Goal: Task Accomplishment & Management: Manage account settings

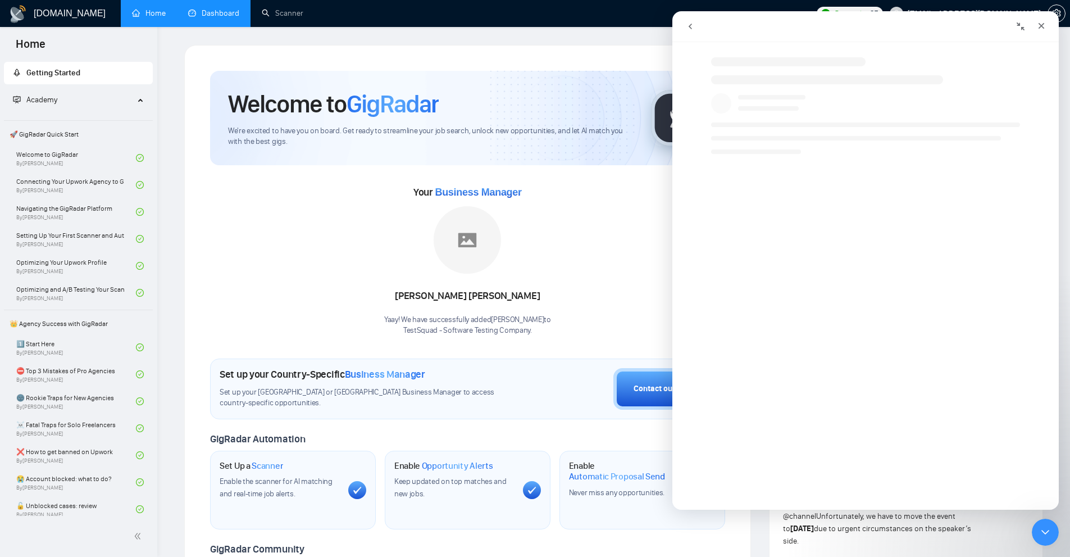
click at [208, 15] on link "Dashboard" at bounding box center [213, 13] width 51 height 10
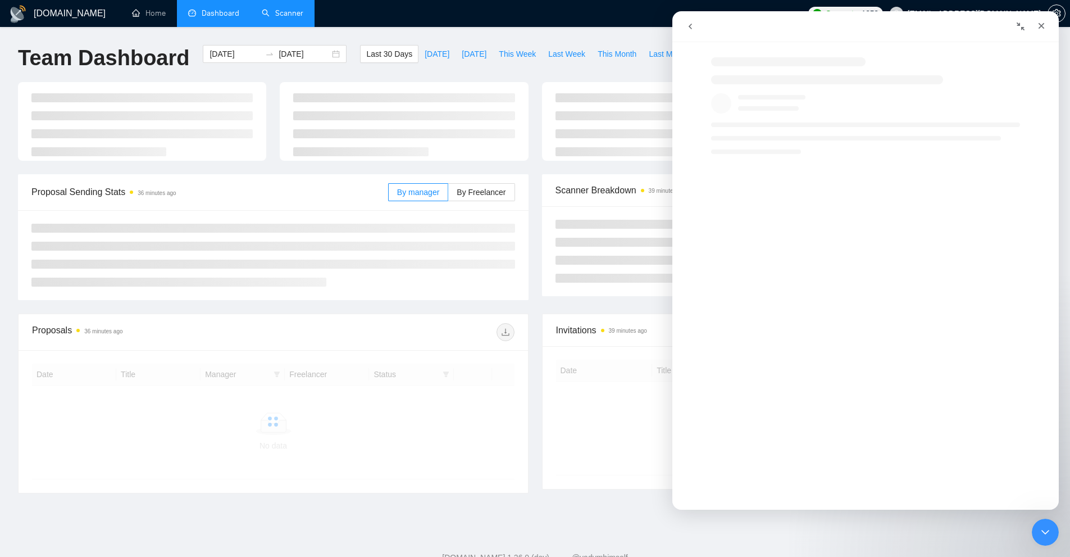
click at [266, 9] on link "Scanner" at bounding box center [283, 13] width 42 height 10
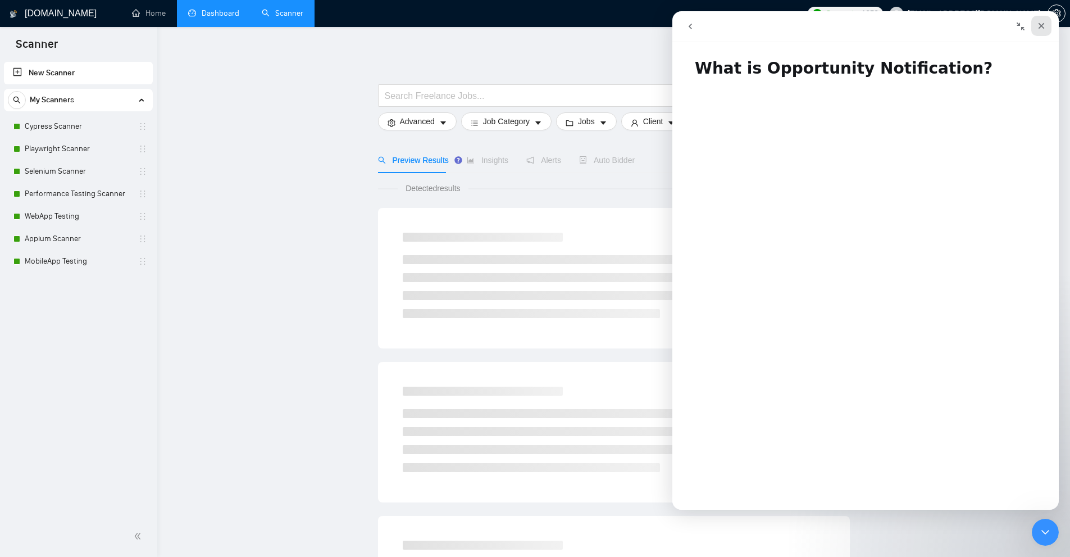
click at [1043, 26] on icon "Close" at bounding box center [1041, 25] width 9 height 9
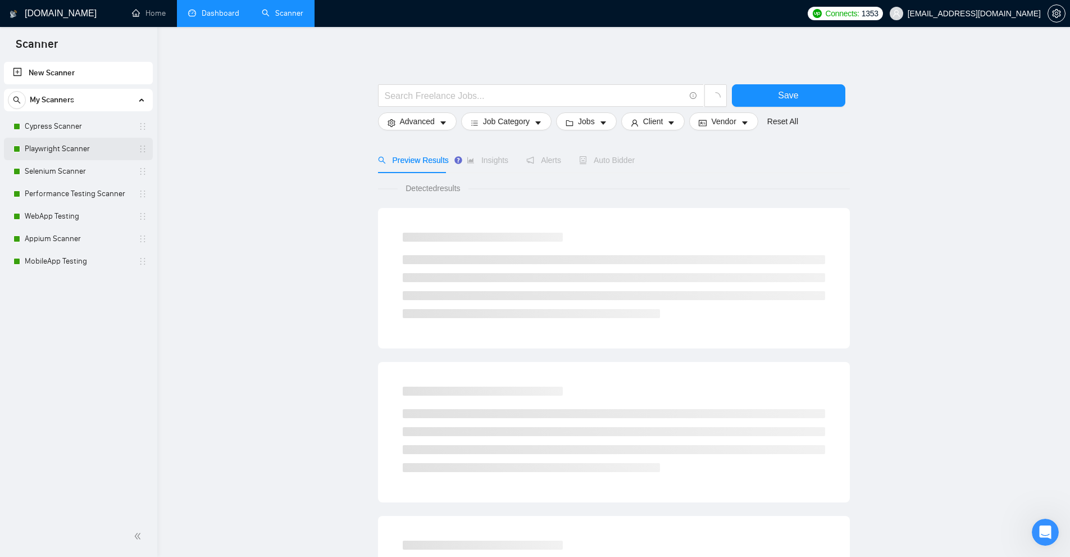
click at [58, 149] on link "Playwright Scanner" at bounding box center [78, 149] width 107 height 22
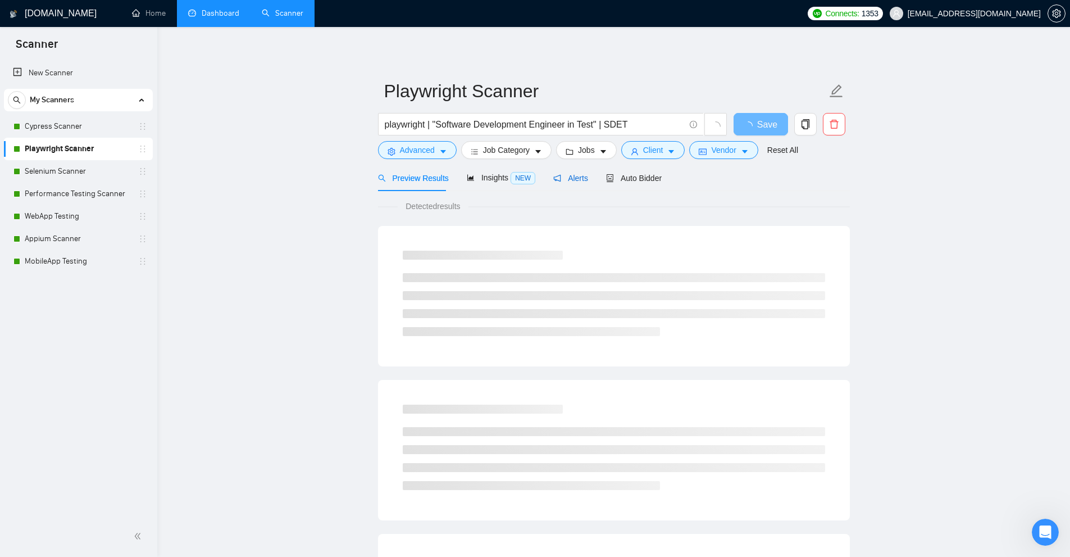
click at [579, 180] on span "Alerts" at bounding box center [570, 178] width 35 height 9
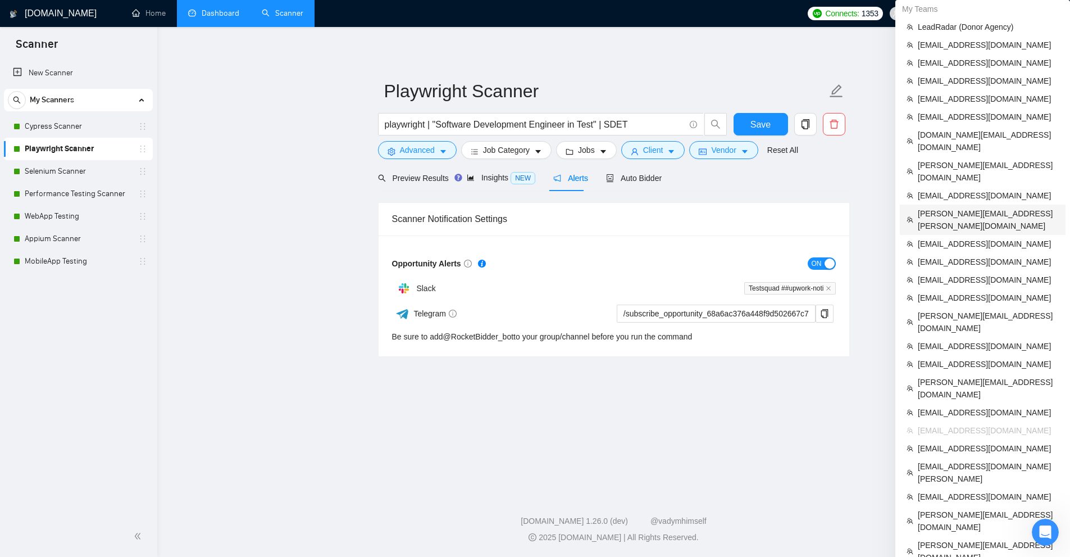
click at [966, 207] on span "[PERSON_NAME][EMAIL_ADDRESS][PERSON_NAME][DOMAIN_NAME]" at bounding box center [988, 219] width 141 height 25
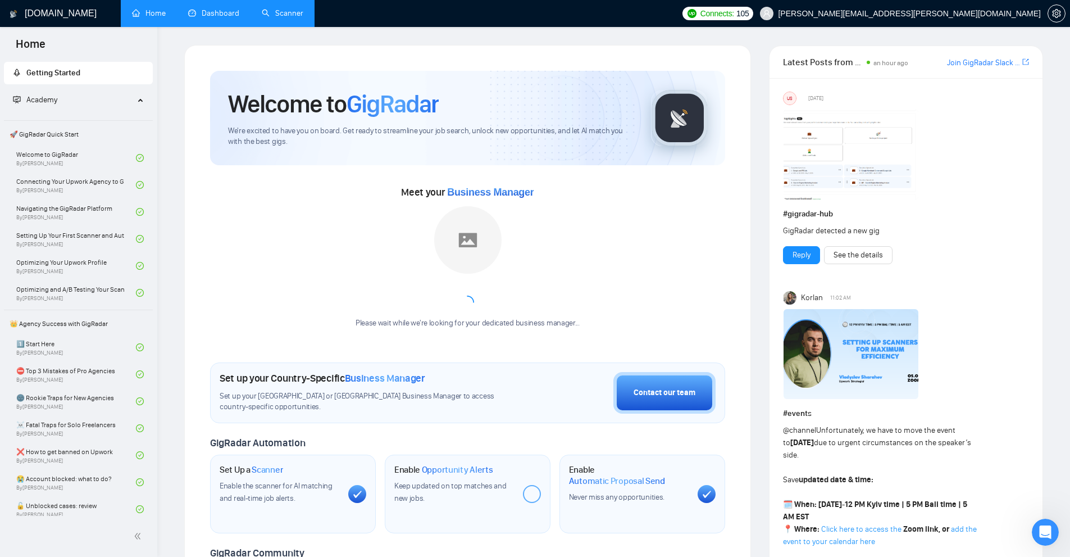
click at [232, 18] on link "Dashboard" at bounding box center [213, 13] width 51 height 10
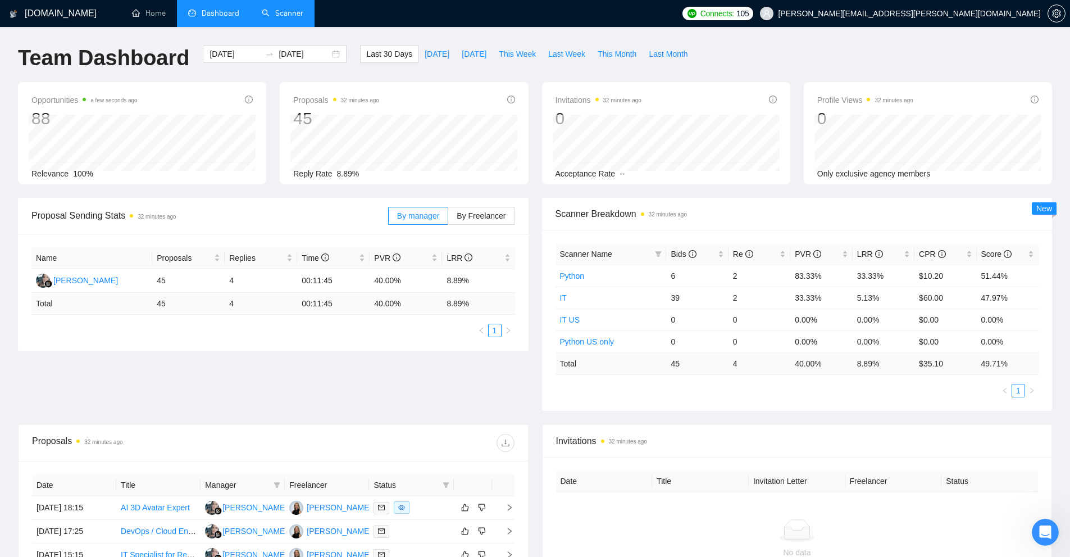
click at [262, 15] on link "Scanner" at bounding box center [283, 13] width 42 height 10
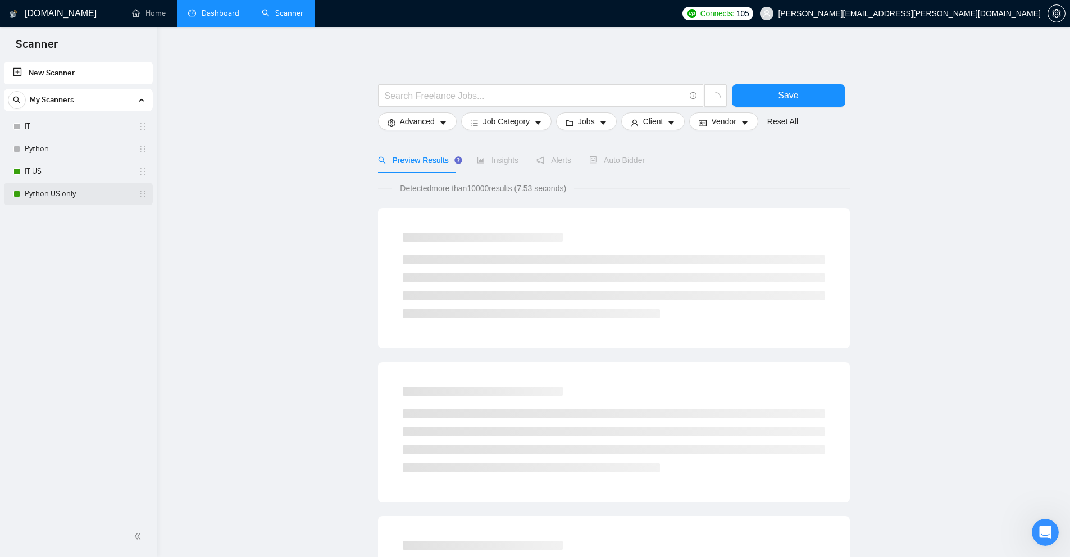
click at [56, 184] on link "Python US only" at bounding box center [78, 194] width 107 height 22
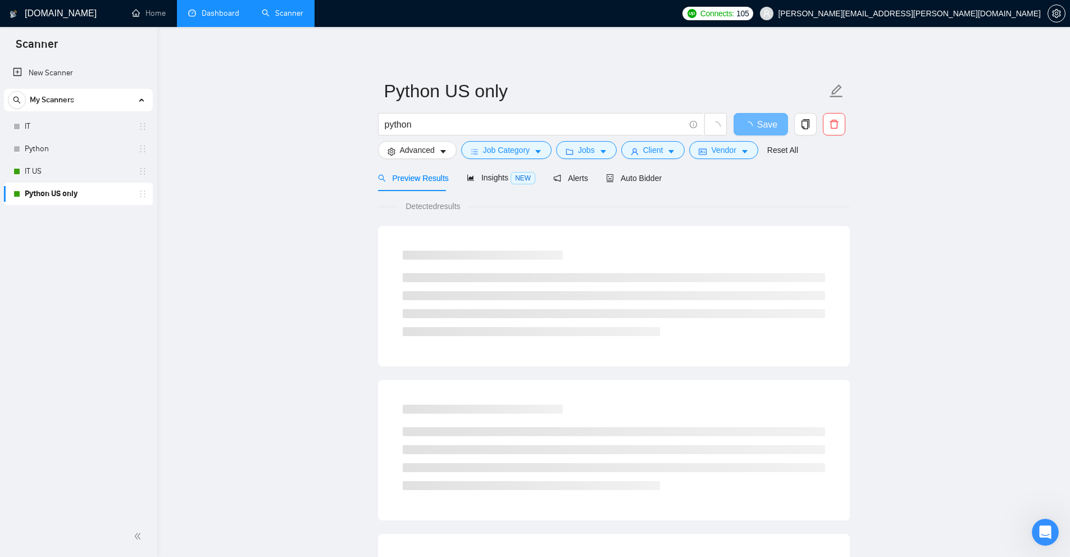
click at [586, 183] on div "Preview Results Insights NEW Alerts Auto Bidder" at bounding box center [520, 178] width 284 height 26
click at [571, 179] on span "Alerts" at bounding box center [570, 178] width 35 height 9
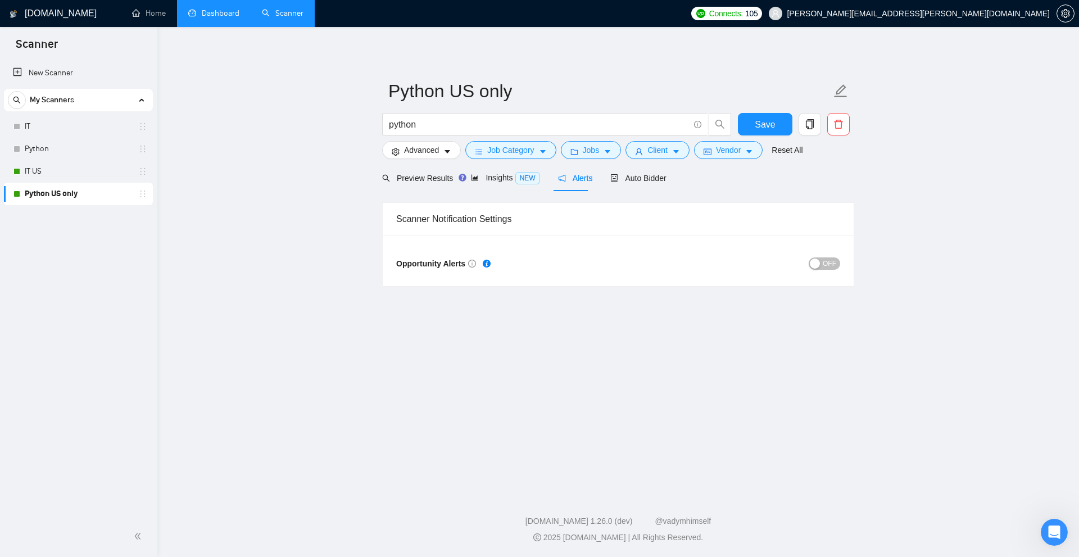
click at [825, 265] on span "OFF" at bounding box center [828, 263] width 13 height 12
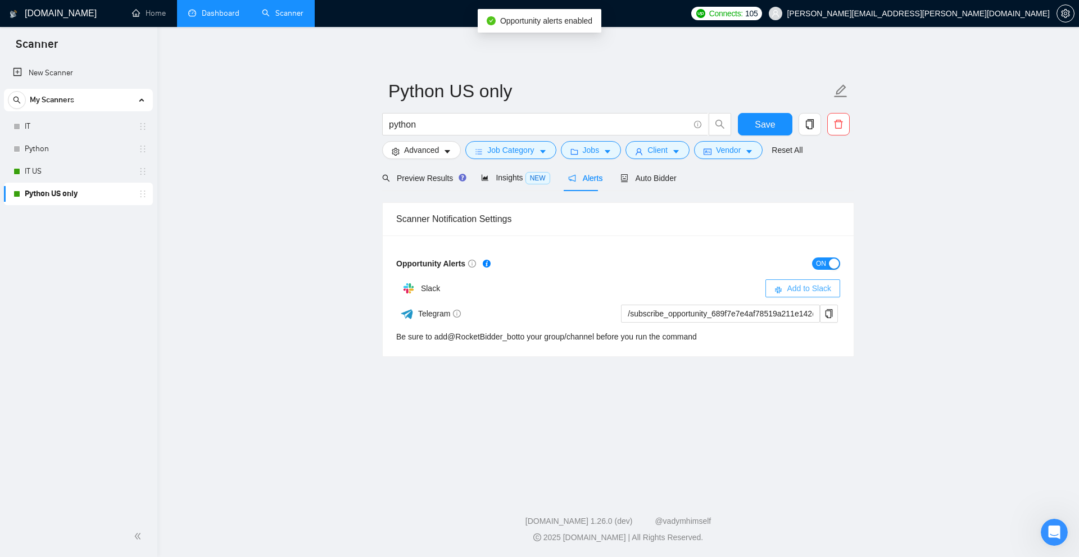
click at [820, 286] on span "Add to Slack" at bounding box center [808, 288] width 44 height 12
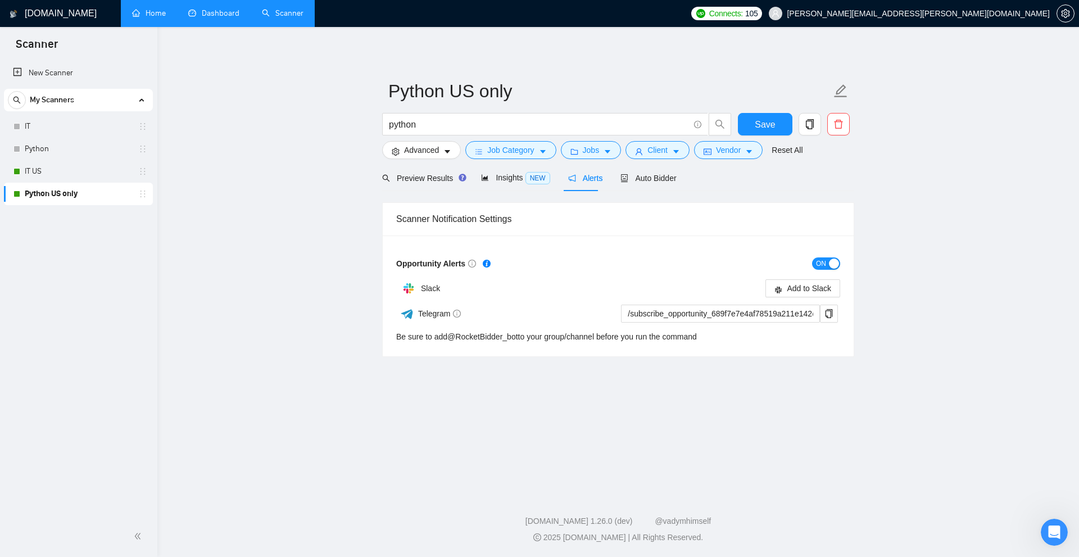
click at [153, 18] on link "Home" at bounding box center [149, 13] width 34 height 10
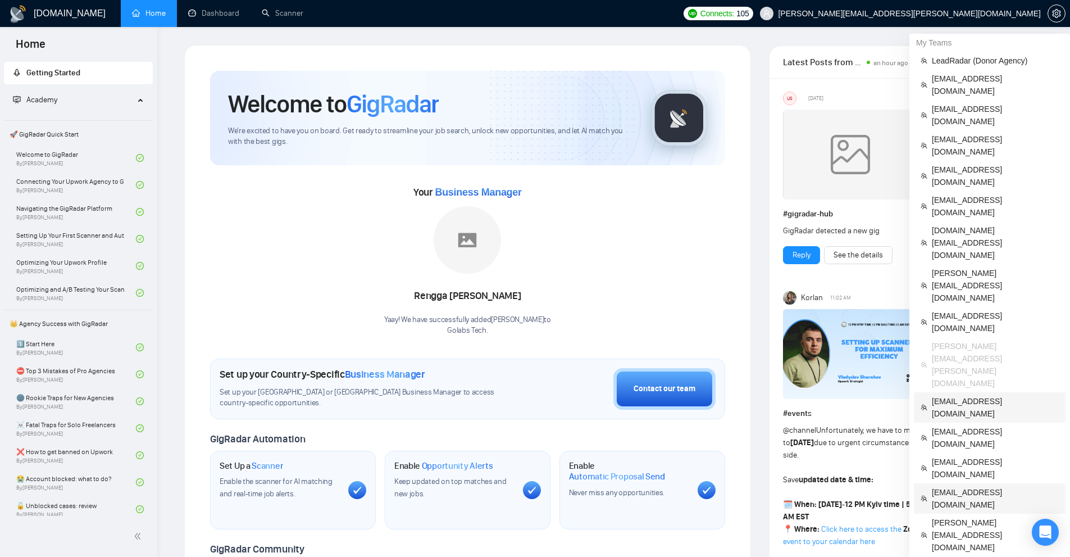
scroll to position [56, 0]
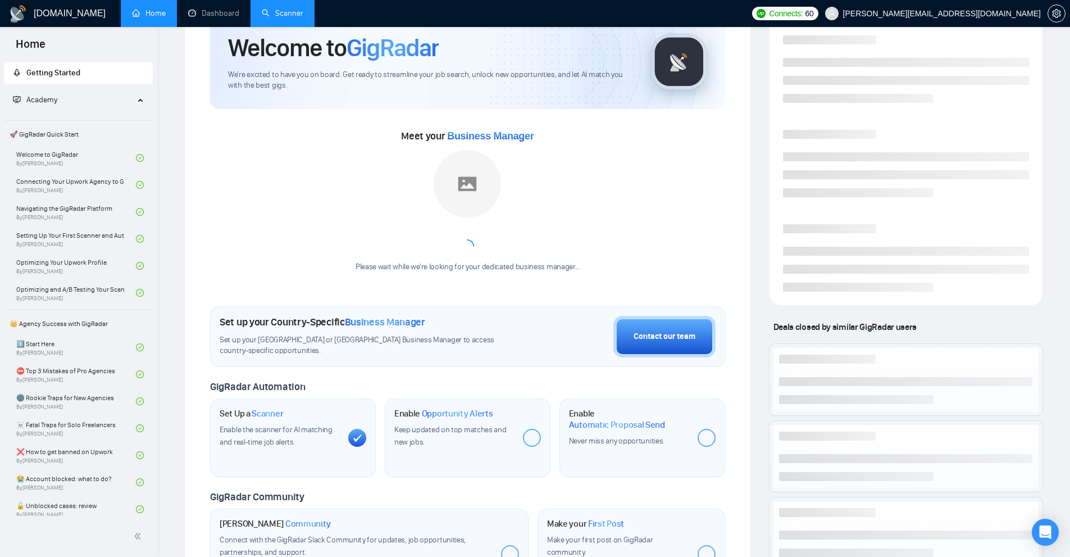
click at [294, 18] on link "Scanner" at bounding box center [283, 13] width 42 height 10
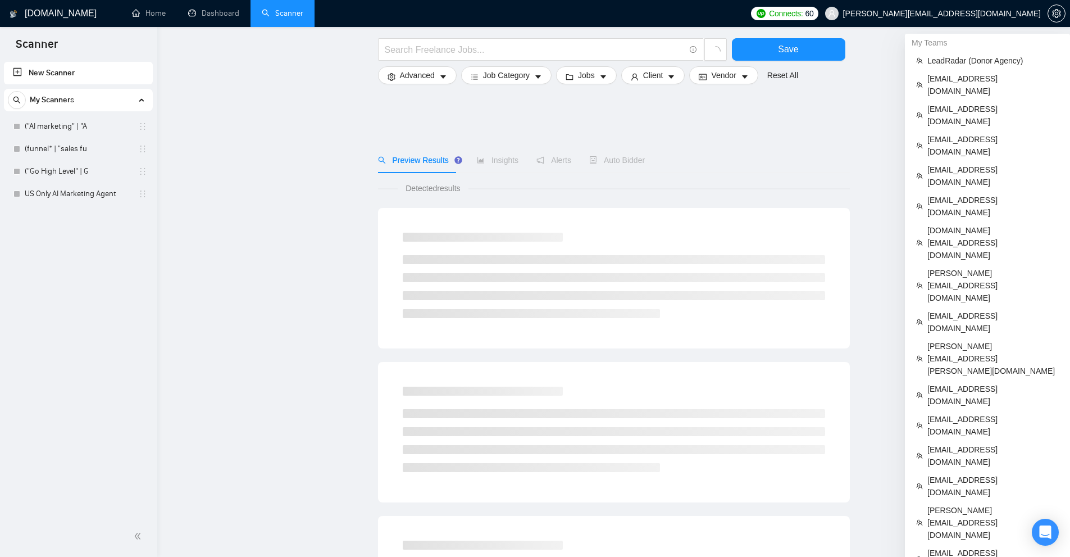
scroll to position [56, 0]
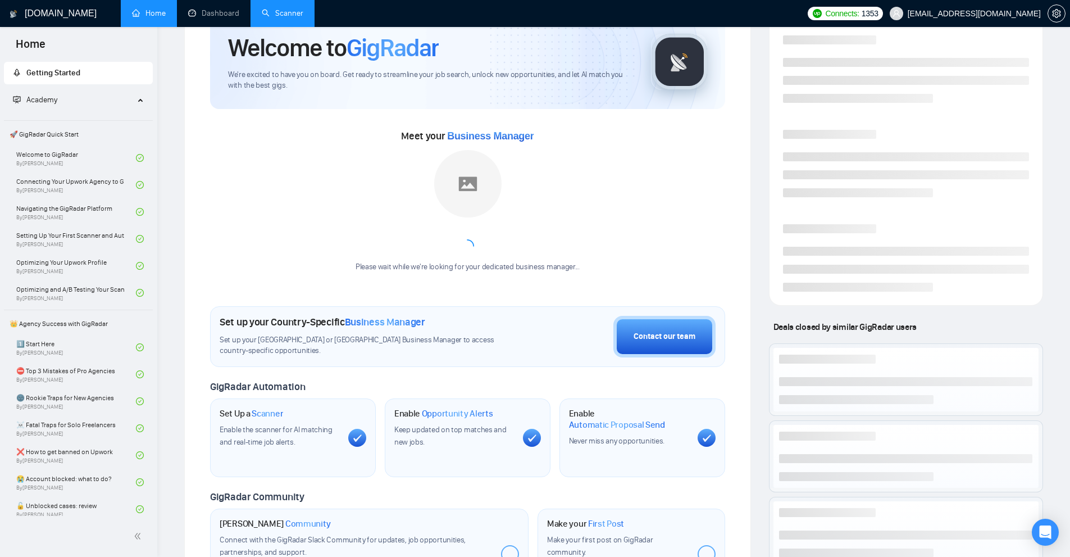
click at [284, 15] on link "Scanner" at bounding box center [283, 13] width 42 height 10
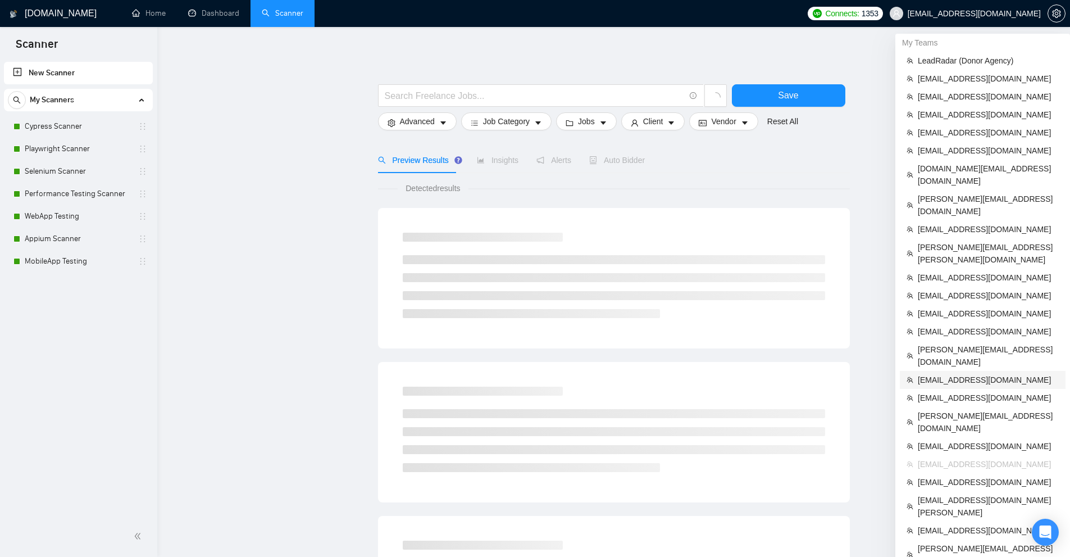
scroll to position [56, 0]
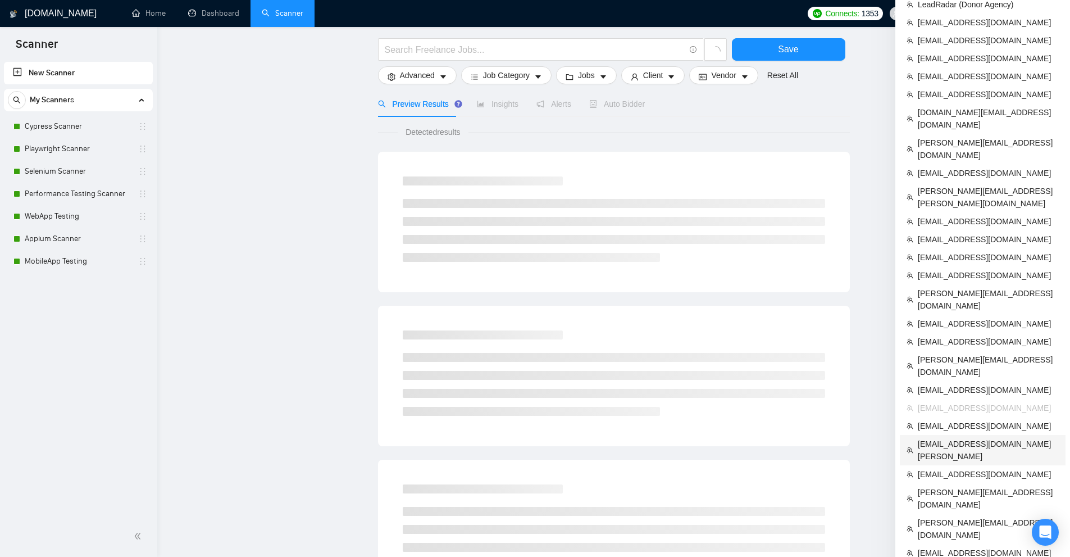
click at [941, 438] on span "[EMAIL_ADDRESS][DOMAIN_NAME][PERSON_NAME]" at bounding box center [988, 450] width 141 height 25
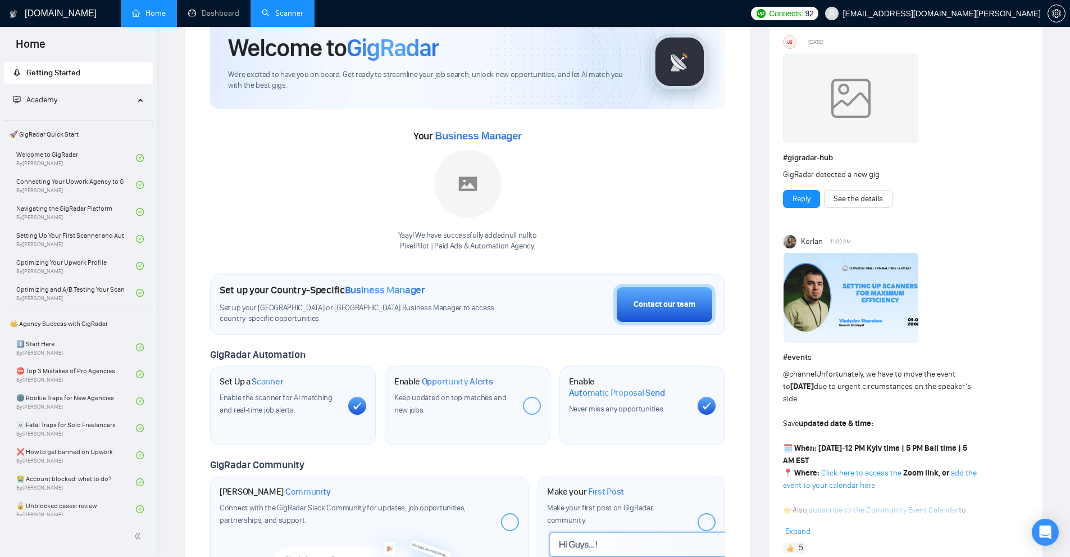
click at [286, 8] on link "Scanner" at bounding box center [283, 13] width 42 height 10
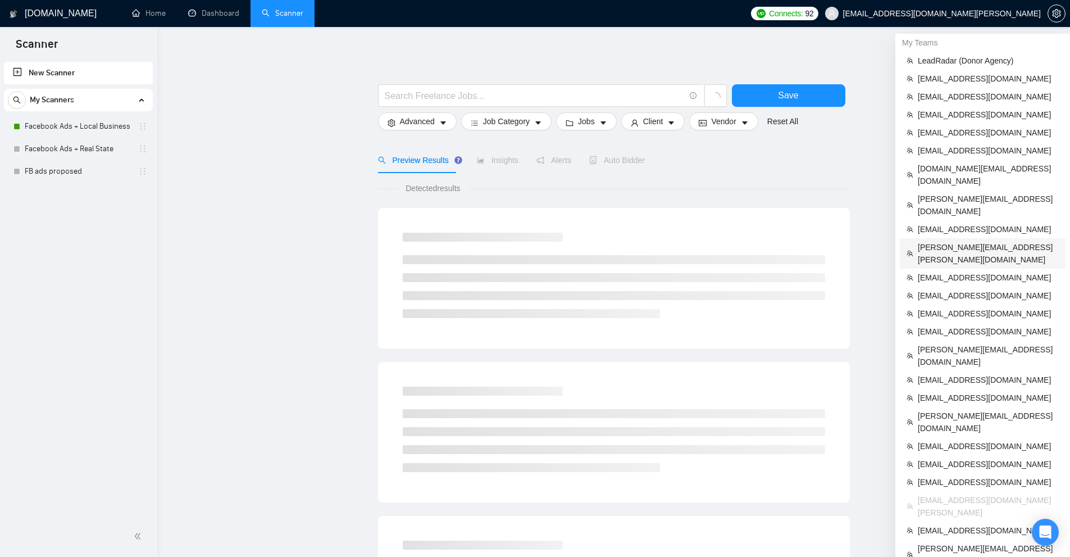
scroll to position [169, 0]
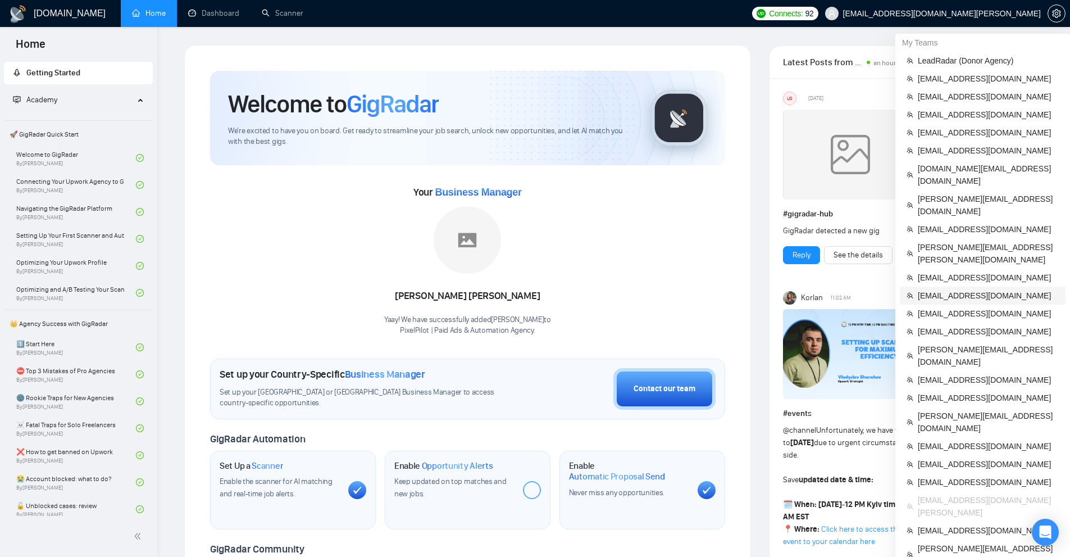
scroll to position [112, 0]
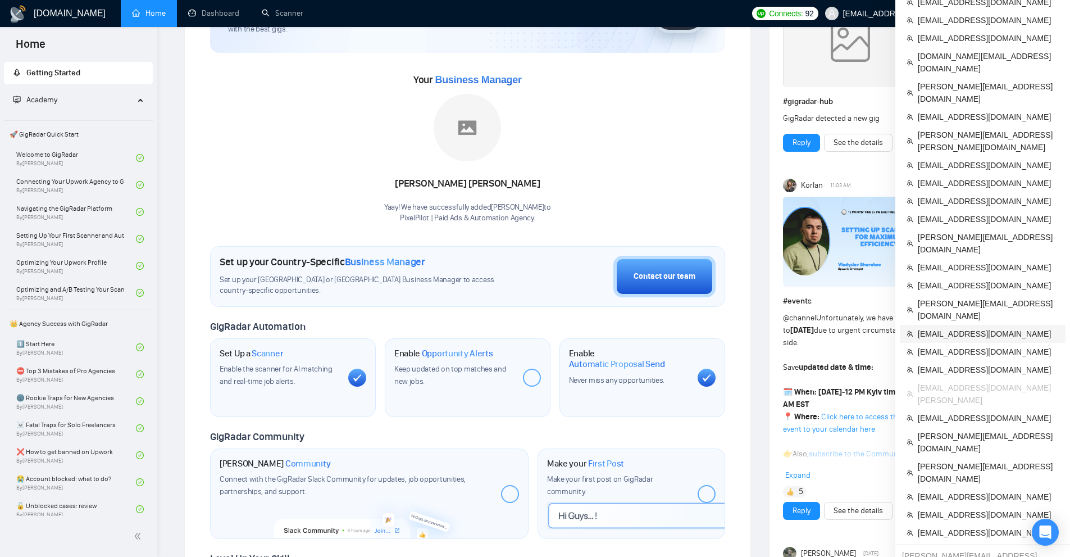
click at [961, 328] on span "[EMAIL_ADDRESS][DOMAIN_NAME]" at bounding box center [988, 334] width 141 height 12
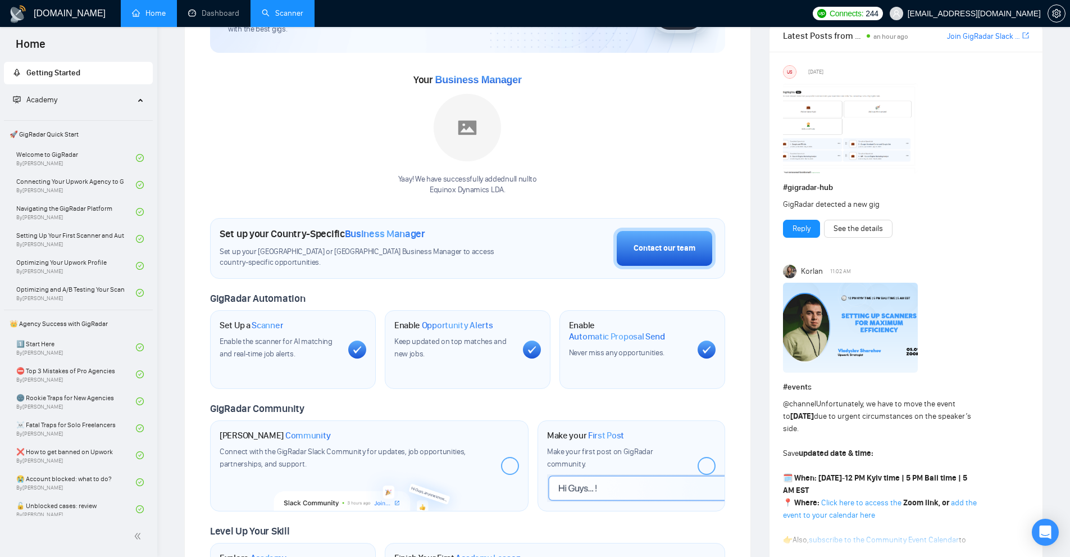
click at [262, 8] on link "Scanner" at bounding box center [283, 13] width 42 height 10
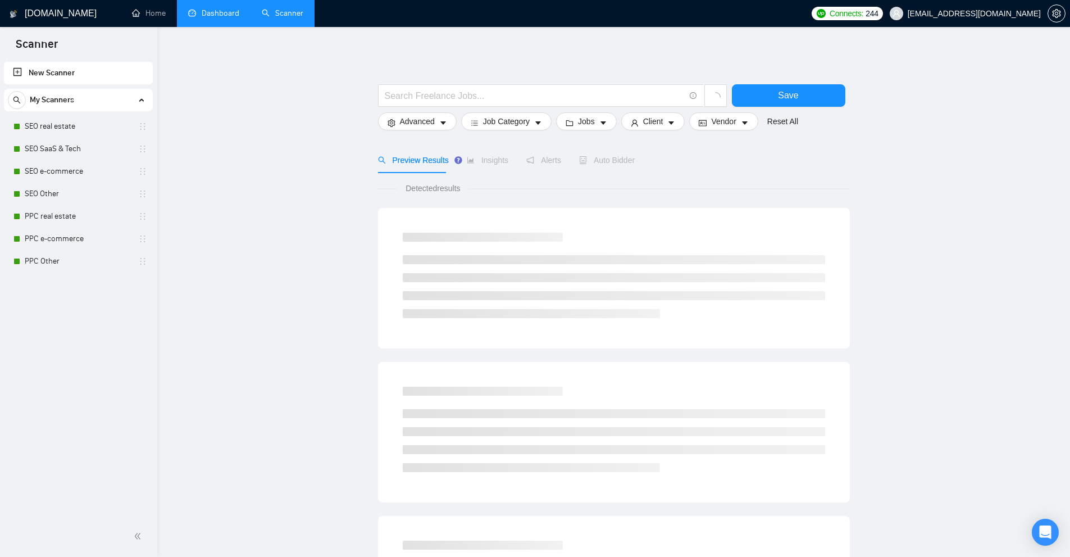
click at [239, 8] on link "Dashboard" at bounding box center [213, 13] width 51 height 10
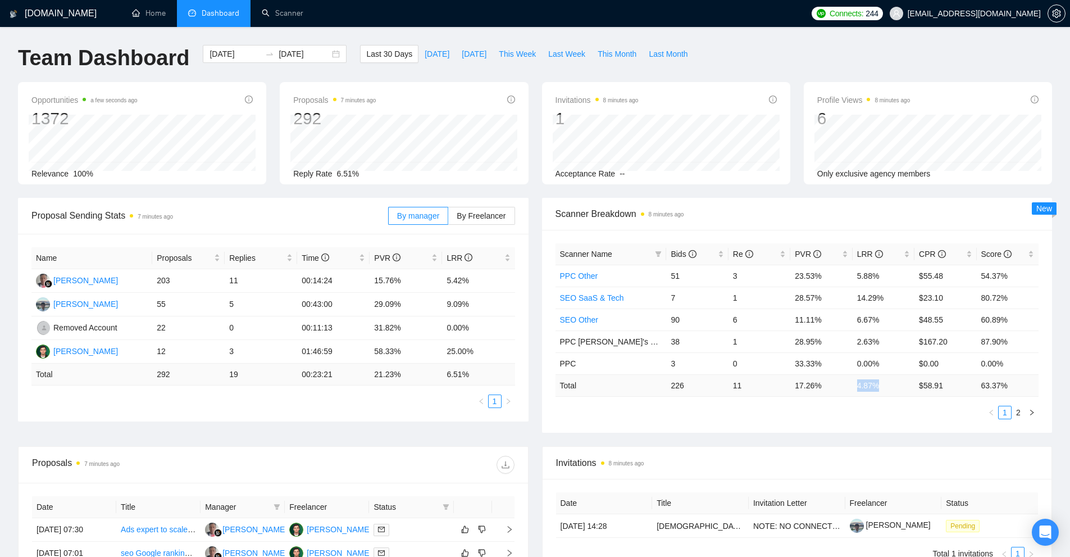
drag, startPoint x: 853, startPoint y: 386, endPoint x: 892, endPoint y: 386, distance: 39.3
click at [892, 386] on tr "Total 226 11 17.26 % 4.87 % $ 58.91 63.37 %" at bounding box center [798, 385] width 484 height 22
click at [891, 388] on td "4.87 %" at bounding box center [884, 385] width 62 height 22
drag, startPoint x: 444, startPoint y: 303, endPoint x: 474, endPoint y: 306, distance: 29.3
click at [474, 306] on td "9.09%" at bounding box center [478, 305] width 72 height 24
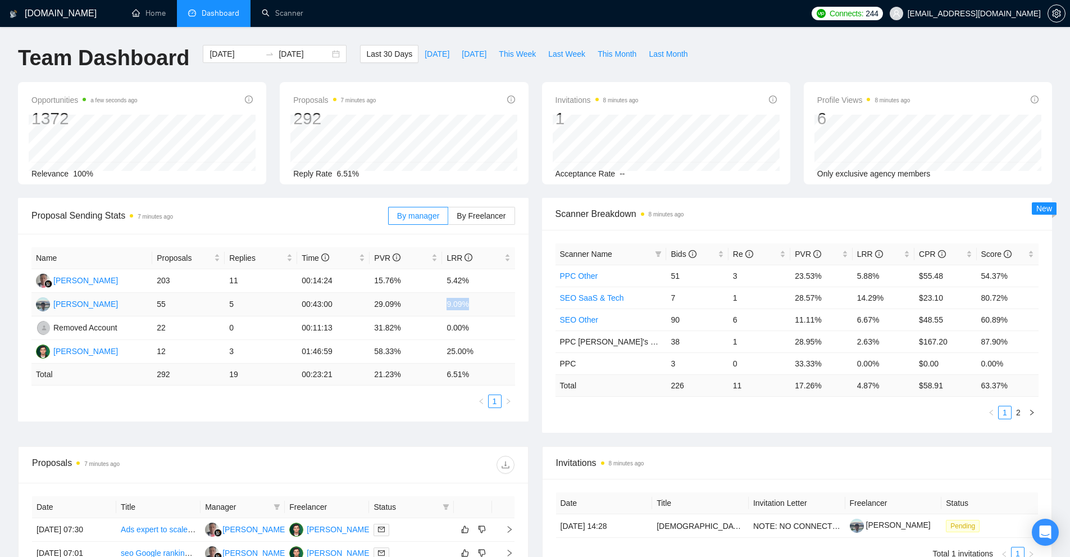
click at [474, 306] on td "9.09%" at bounding box center [478, 305] width 72 height 24
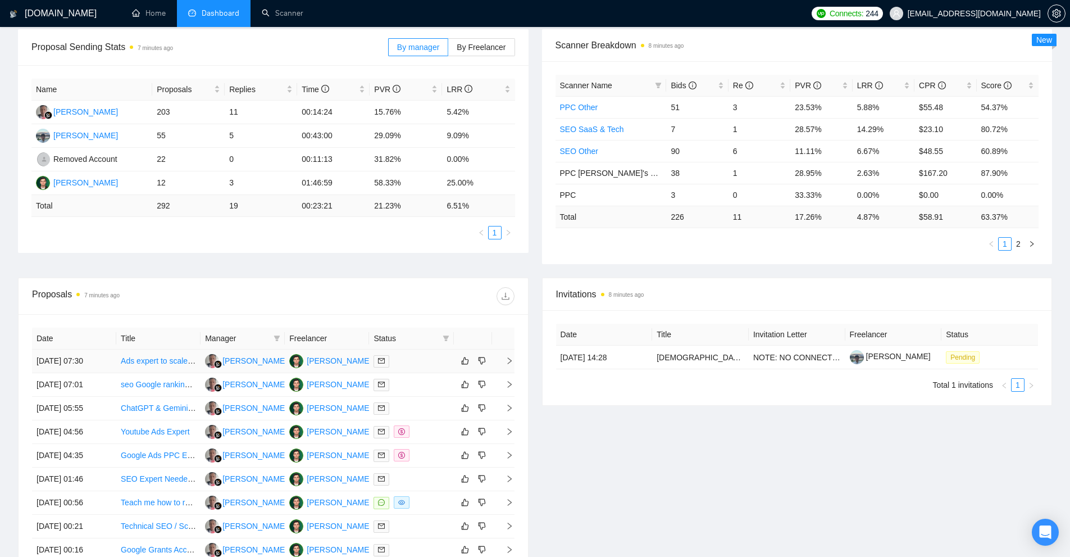
click at [430, 368] on td at bounding box center [411, 361] width 84 height 24
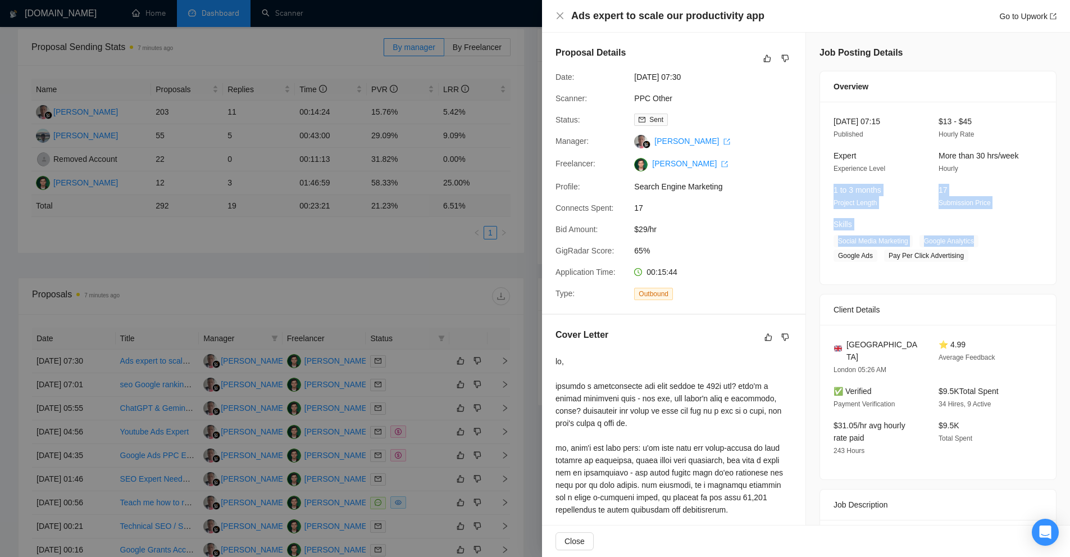
drag, startPoint x: 844, startPoint y: 188, endPoint x: 1000, endPoint y: 261, distance: 172.4
click at [1000, 261] on div "05 Sep, 2025 07:15 Published $13 - $45 Hourly Rate Expert Experience Level More…" at bounding box center [938, 193] width 236 height 183
click at [983, 304] on div "Client Details" at bounding box center [938, 309] width 209 height 30
drag, startPoint x: 932, startPoint y: 372, endPoint x: 1002, endPoint y: 388, distance: 72.0
click at [1002, 388] on div "$9.5K Total Spent 34 Hires, 9 Active" at bounding box center [982, 397] width 96 height 25
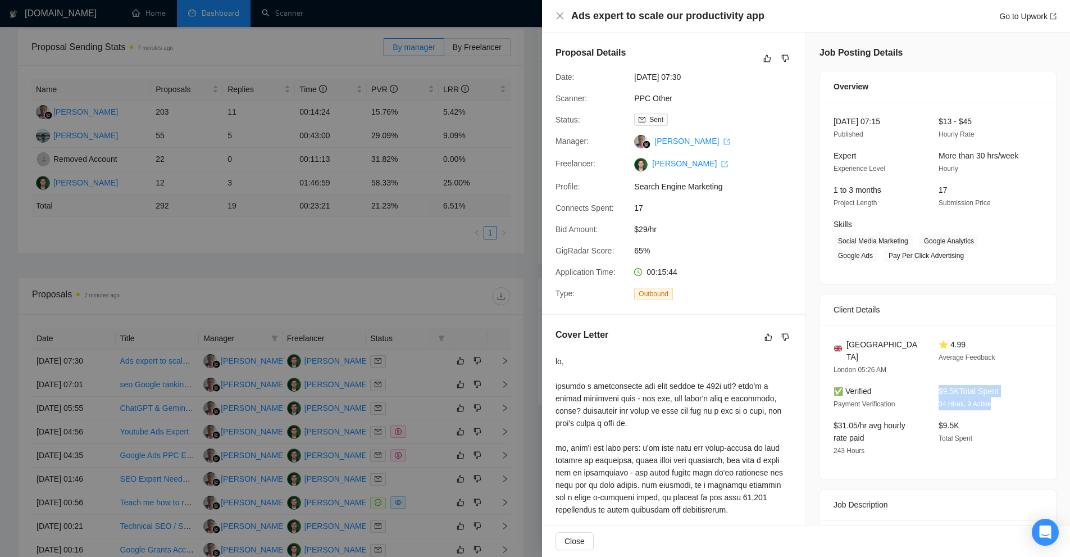
click at [1002, 388] on div "$9.5K Total Spent 34 Hires, 9 Active" at bounding box center [982, 397] width 96 height 25
drag, startPoint x: 988, startPoint y: 390, endPoint x: 964, endPoint y: 390, distance: 23.6
click at [964, 390] on div "$9.5K Total Spent 34 Hires, 9 Active" at bounding box center [982, 397] width 96 height 25
click at [934, 385] on div "$9.5K Total Spent 34 Hires, 9 Active" at bounding box center [982, 397] width 96 height 25
drag, startPoint x: 981, startPoint y: 382, endPoint x: 999, endPoint y: 388, distance: 18.8
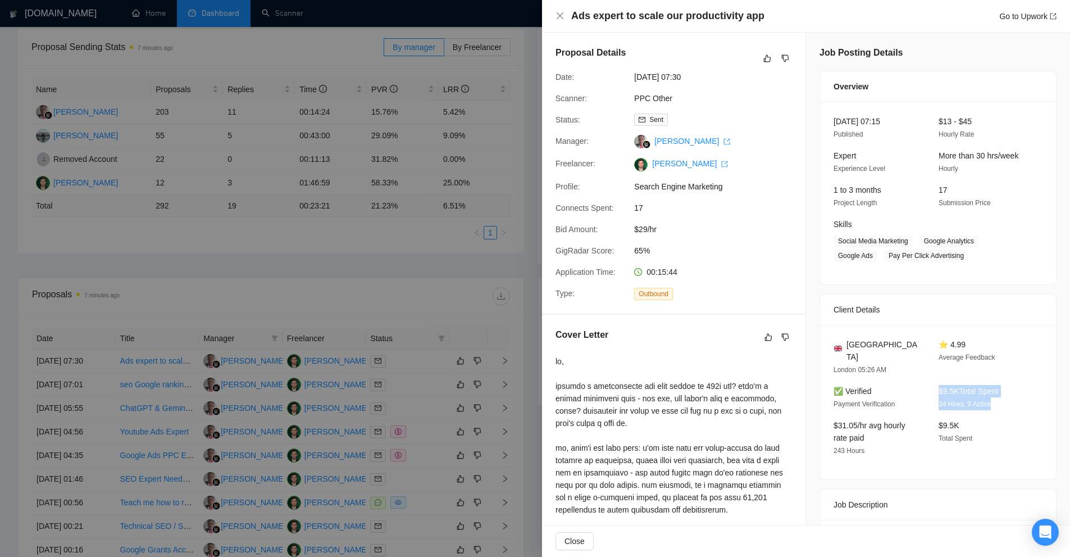
click at [999, 388] on div "$9.5K Total Spent 34 Hires, 9 Active" at bounding box center [982, 397] width 96 height 25
click at [1000, 388] on div "$9.5K Total Spent 34 Hires, 9 Active" at bounding box center [982, 397] width 96 height 25
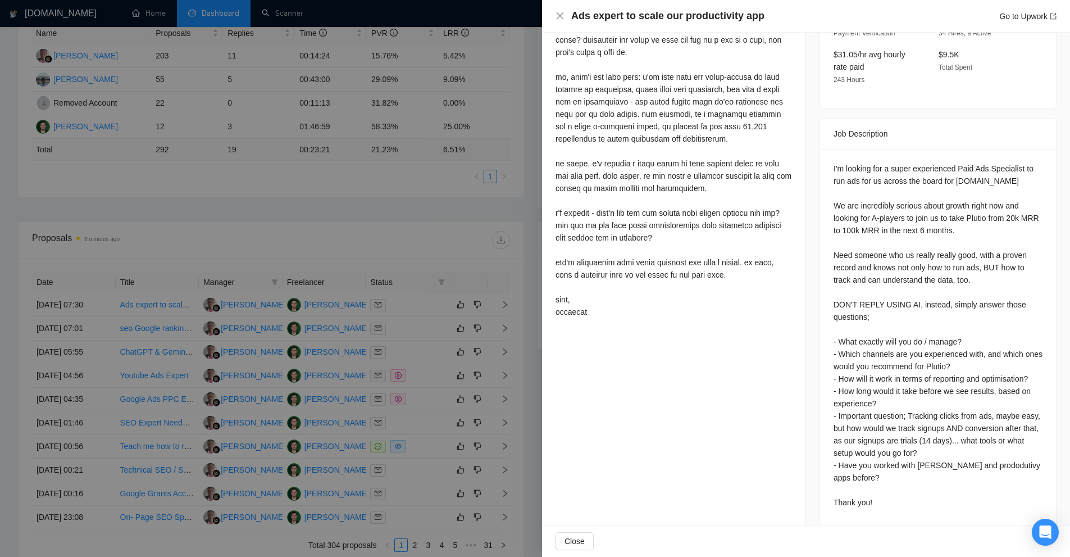
scroll to position [334, 0]
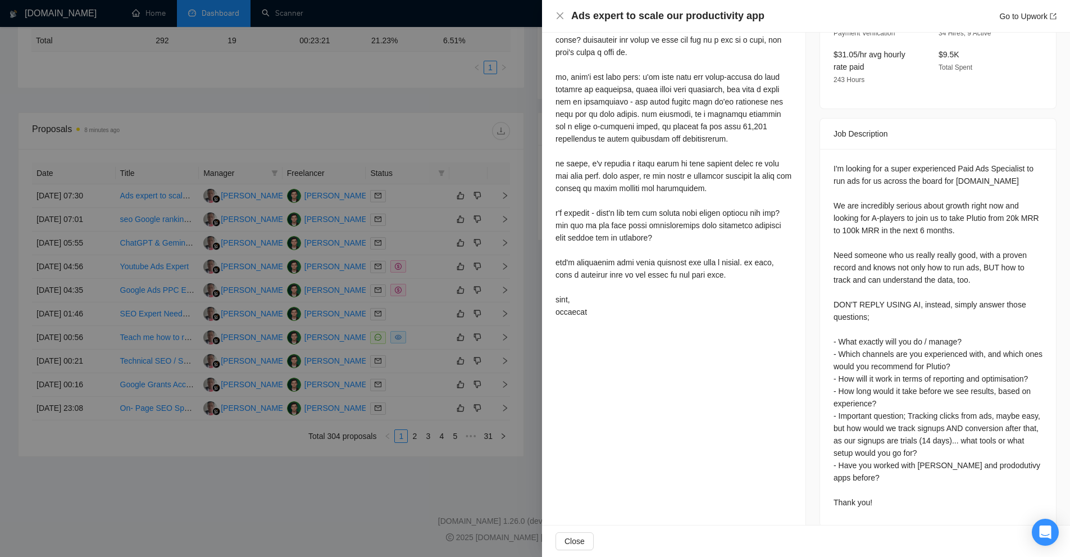
click at [450, 177] on div at bounding box center [535, 278] width 1070 height 557
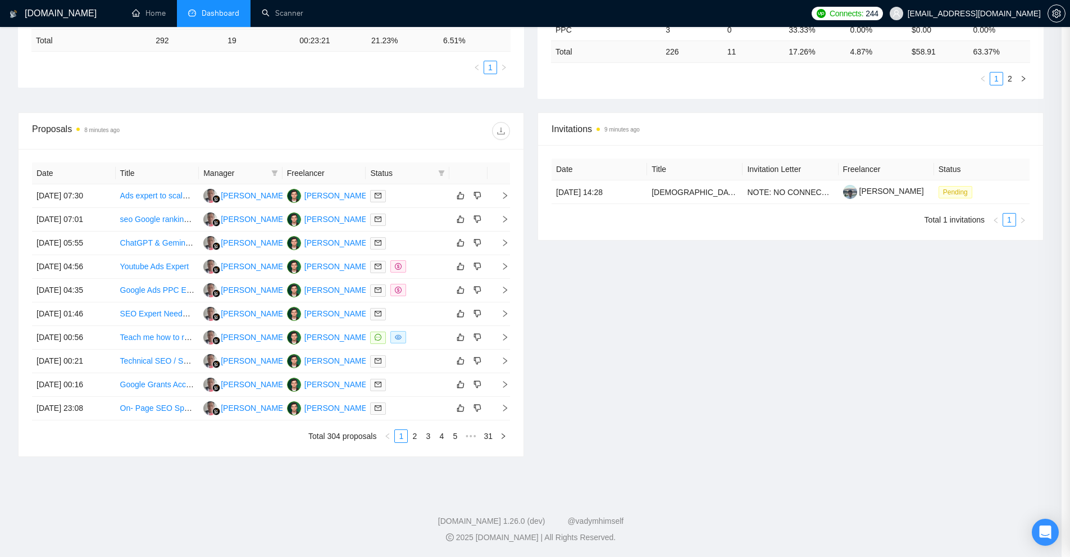
scroll to position [0, 0]
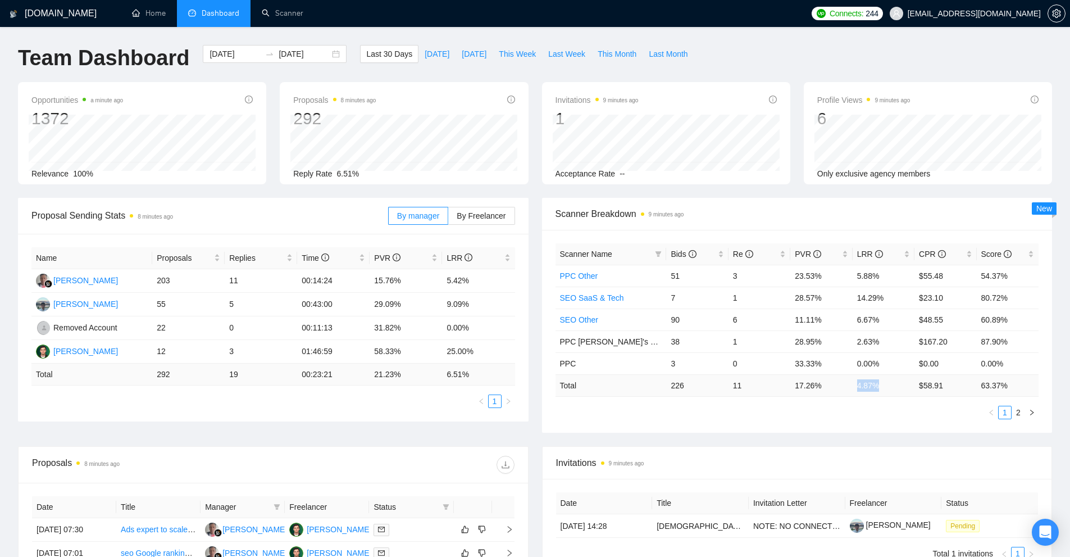
drag, startPoint x: 856, startPoint y: 388, endPoint x: 922, endPoint y: 389, distance: 66.3
click at [922, 389] on tr "Total 226 11 17.26 % 4.87 % $ 58.91 63.37 %" at bounding box center [798, 385] width 484 height 22
drag, startPoint x: 729, startPoint y: 271, endPoint x: 752, endPoint y: 270, distance: 23.1
click at [752, 270] on tr "PPC Other 51 3 23.53% 5.88% $55.48 54.37%" at bounding box center [798, 276] width 484 height 22
click at [521, 57] on span "This Week" at bounding box center [517, 54] width 37 height 12
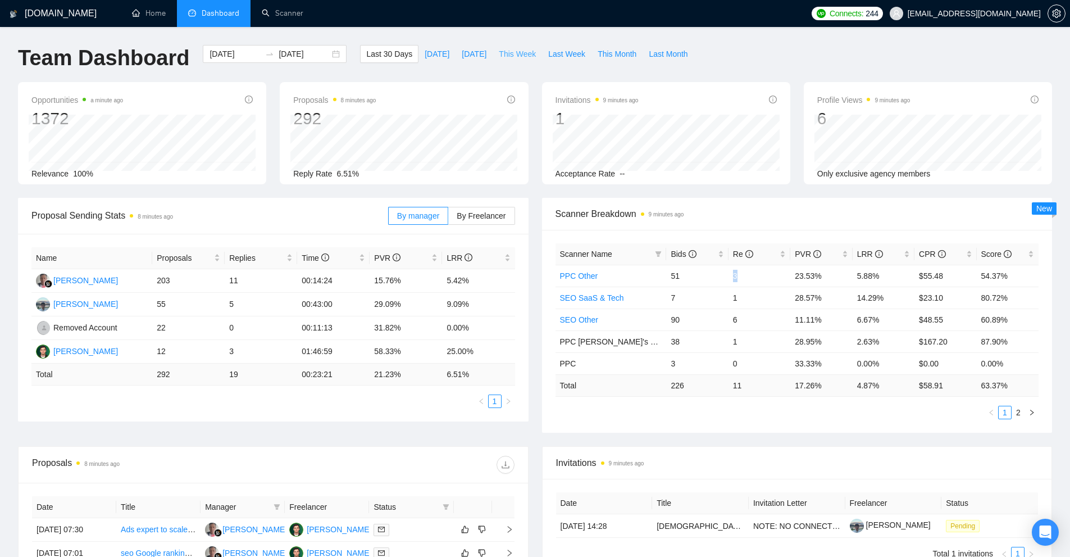
type input "2025-09-01"
type input "2025-09-07"
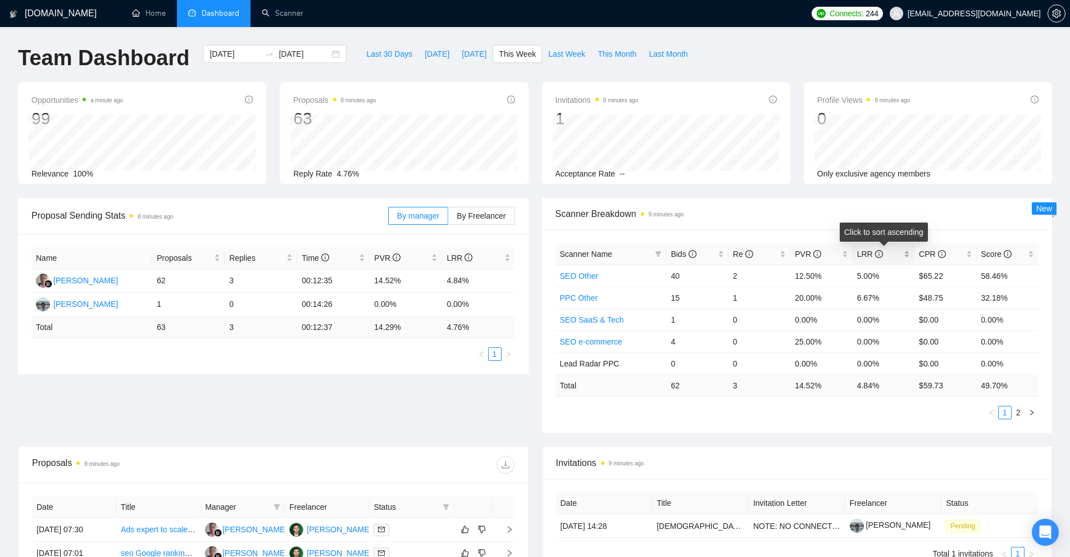
click at [908, 255] on div "LRR" at bounding box center [883, 254] width 53 height 12
click at [609, 345] on link "SEO e-commerce" at bounding box center [591, 341] width 62 height 9
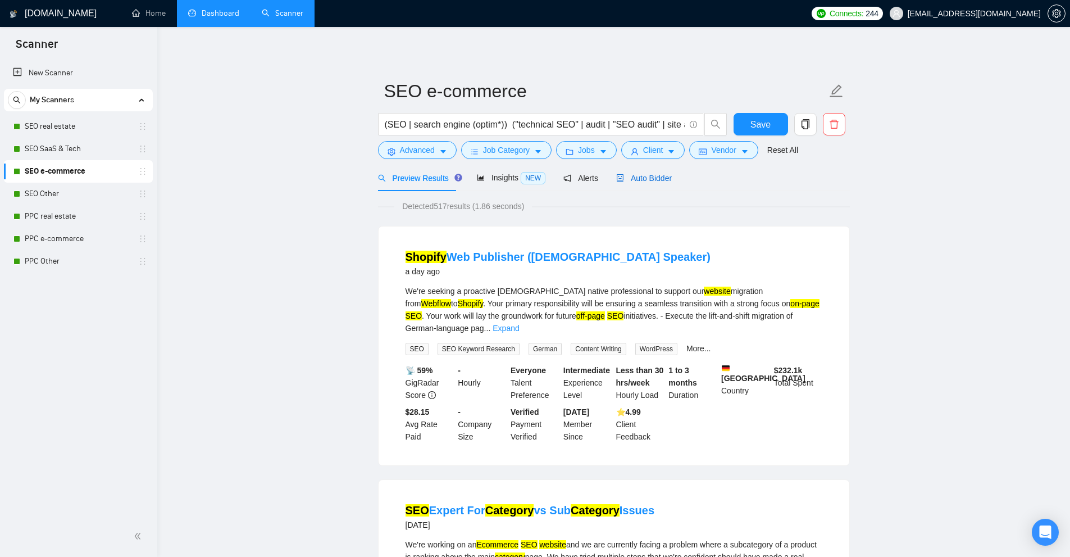
click at [629, 181] on span "Auto Bidder" at bounding box center [644, 178] width 56 height 9
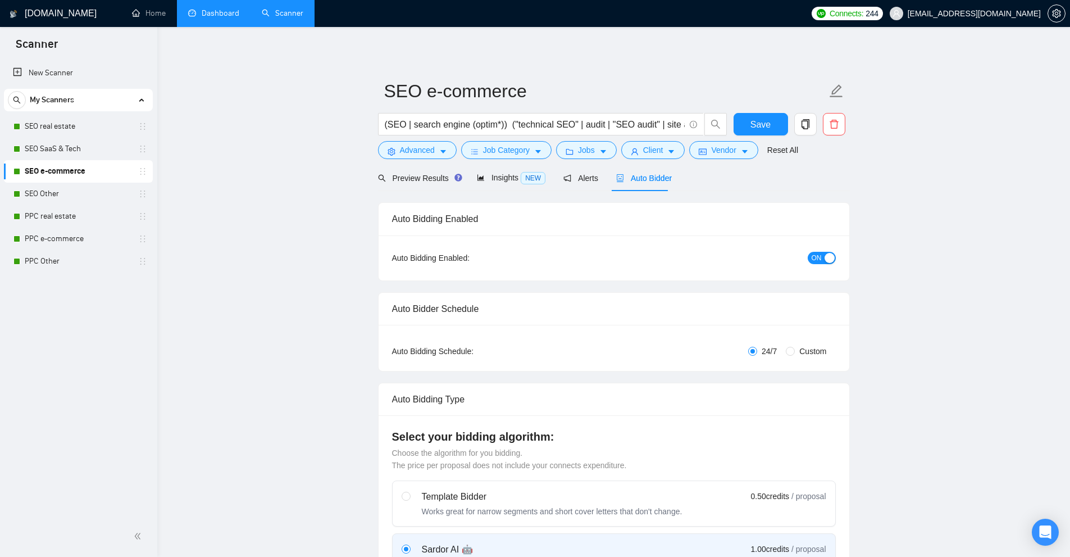
checkbox input "true"
click at [188, 8] on link "Dashboard" at bounding box center [213, 13] width 51 height 10
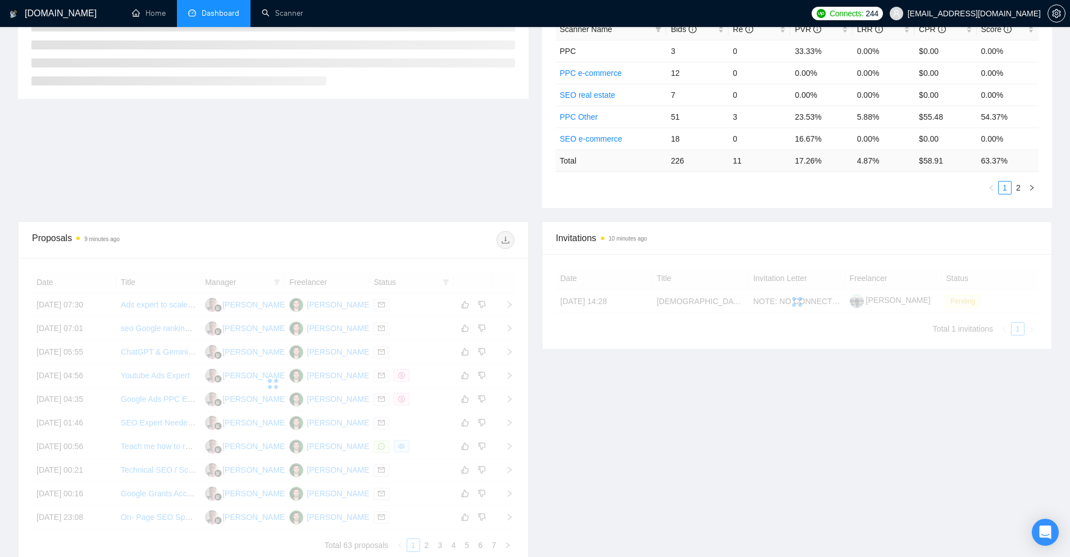
scroll to position [225, 0]
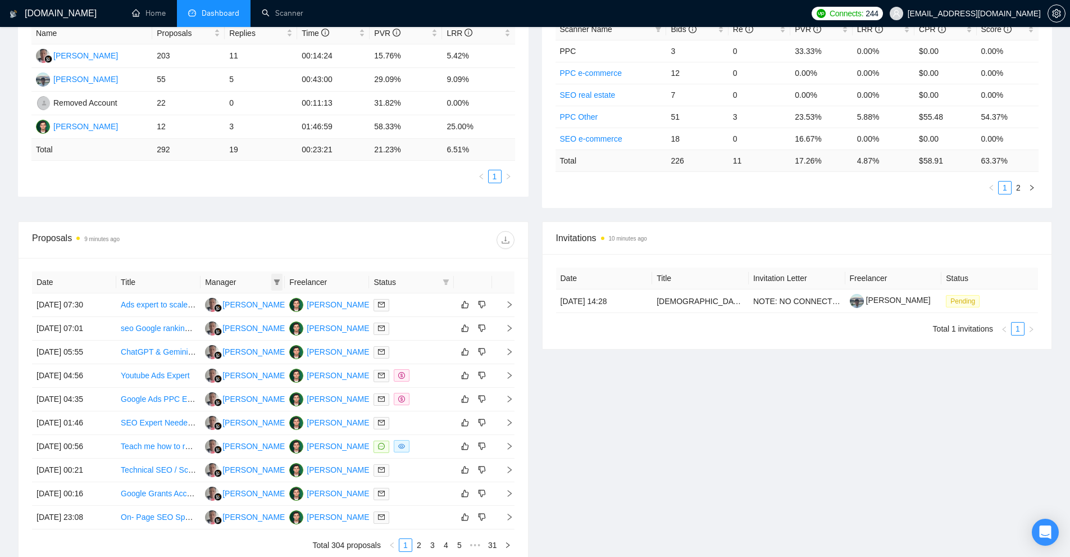
click at [276, 283] on icon "filter" at bounding box center [277, 282] width 6 height 6
click at [239, 304] on span "Wandi Wandi" at bounding box center [262, 303] width 65 height 9
checkbox input "true"
click at [281, 360] on span "OK" at bounding box center [286, 362] width 11 height 12
click at [639, 444] on div "Invitations 10 minutes ago Date Title Invitation Letter Freelancer Status 04 Se…" at bounding box center [797, 393] width 524 height 344
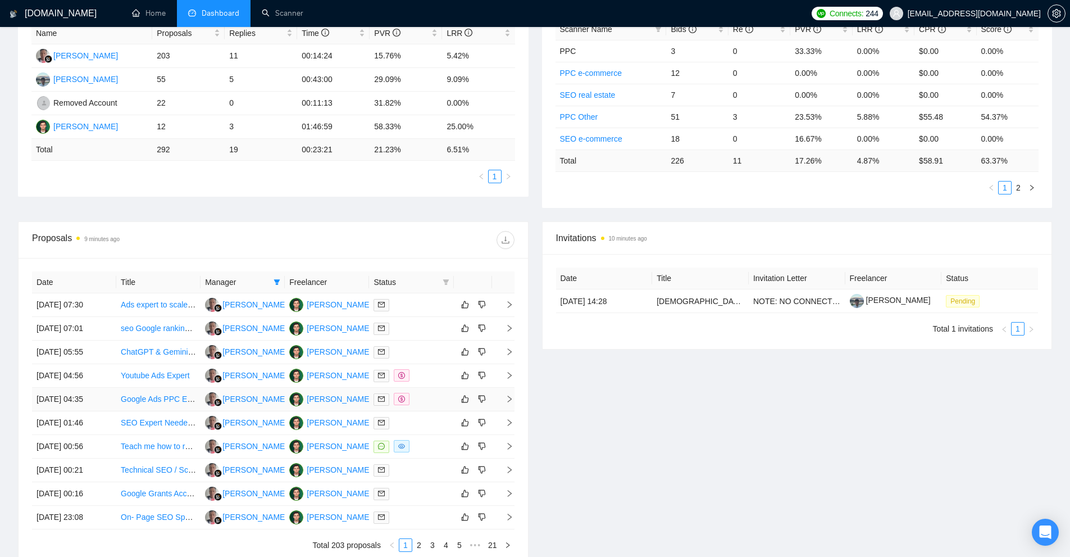
click at [435, 402] on div at bounding box center [411, 399] width 75 height 13
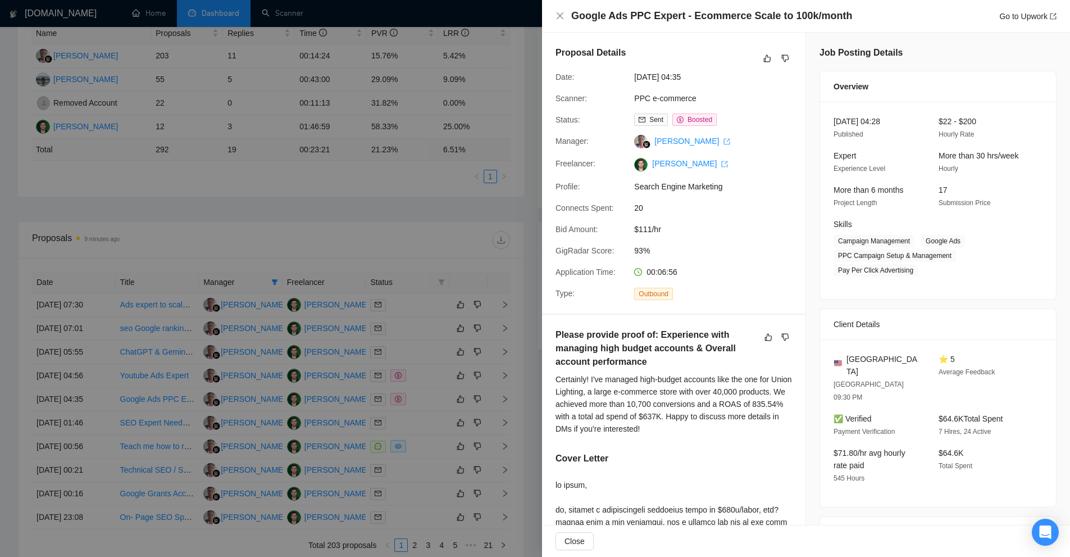
scroll to position [281, 0]
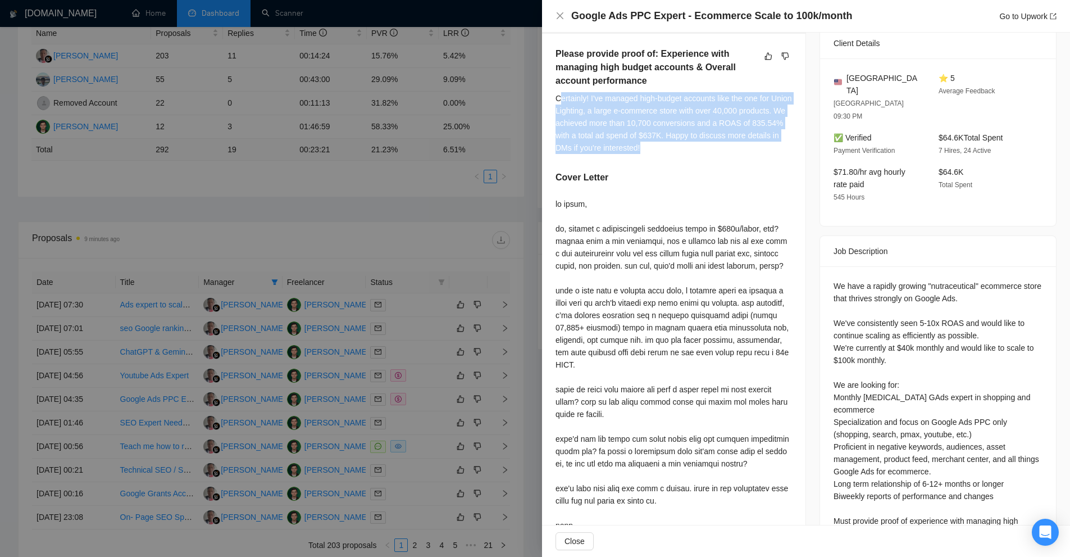
drag, startPoint x: 689, startPoint y: 148, endPoint x: 560, endPoint y: 98, distance: 138.5
click at [560, 98] on div "Certainly! I've managed high-budget accounts like the one for Union Lighting, a…" at bounding box center [674, 123] width 237 height 62
click at [608, 125] on div "Certainly! I've managed high-budget accounts like the one for Union Lighting, a…" at bounding box center [674, 123] width 237 height 62
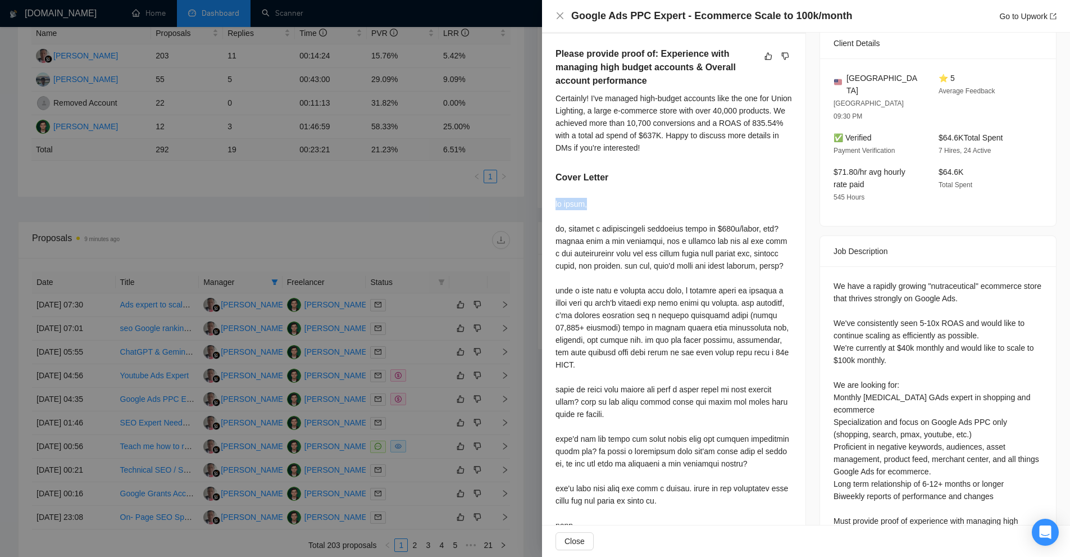
drag, startPoint x: 560, startPoint y: 204, endPoint x: 602, endPoint y: 201, distance: 42.3
click at [600, 201] on div at bounding box center [674, 371] width 237 height 346
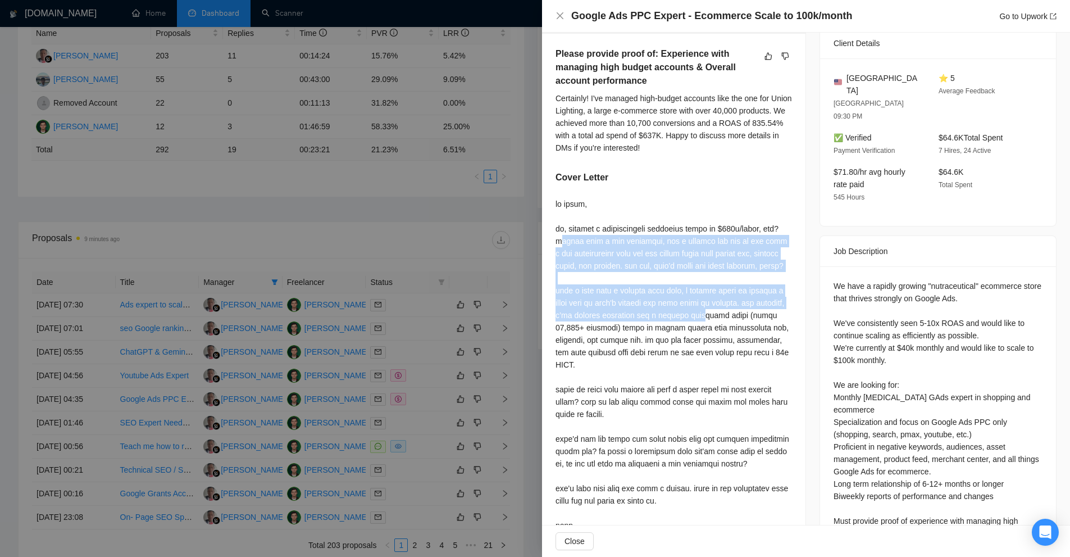
drag, startPoint x: 565, startPoint y: 240, endPoint x: 710, endPoint y: 329, distance: 170.4
click at [710, 329] on div at bounding box center [674, 371] width 237 height 346
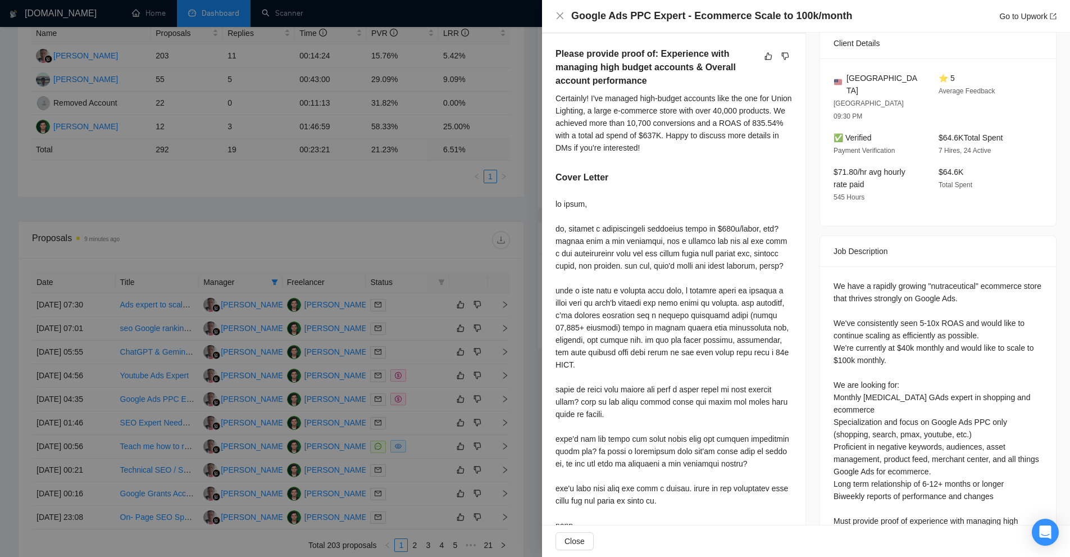
scroll to position [352, 0]
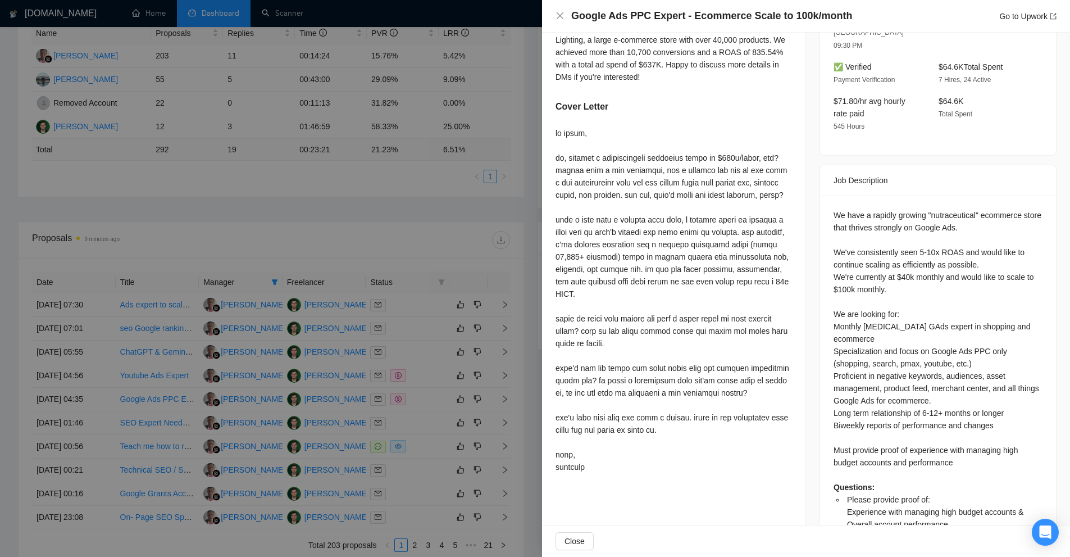
click at [442, 94] on div at bounding box center [535, 278] width 1070 height 557
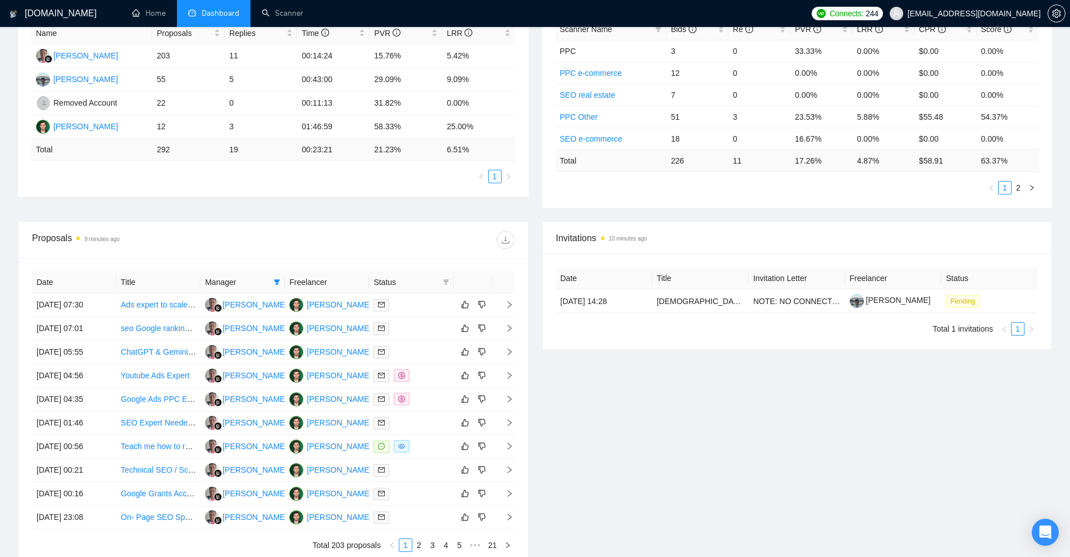
scroll to position [0, 0]
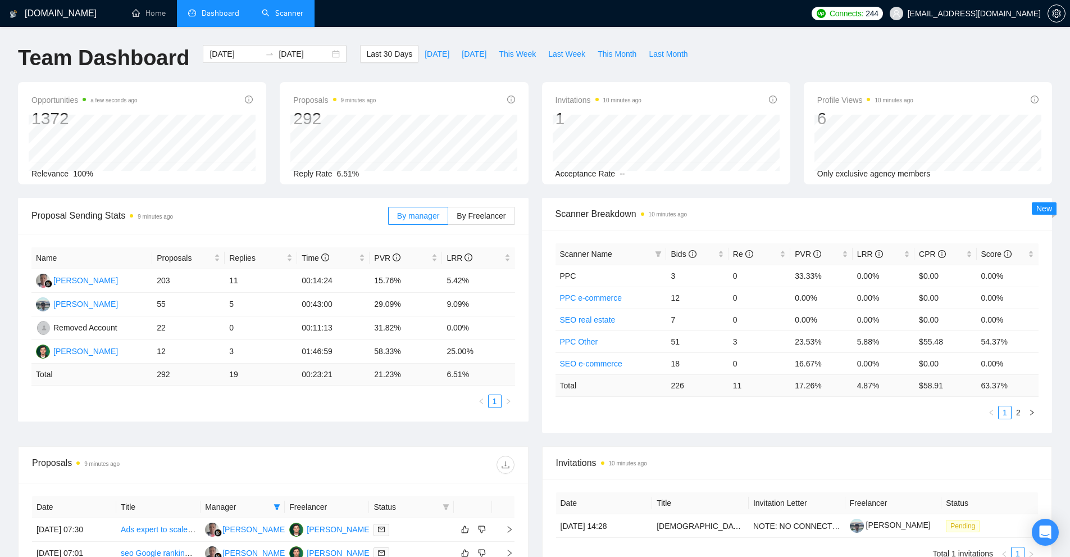
click at [293, 8] on link "Scanner" at bounding box center [283, 13] width 42 height 10
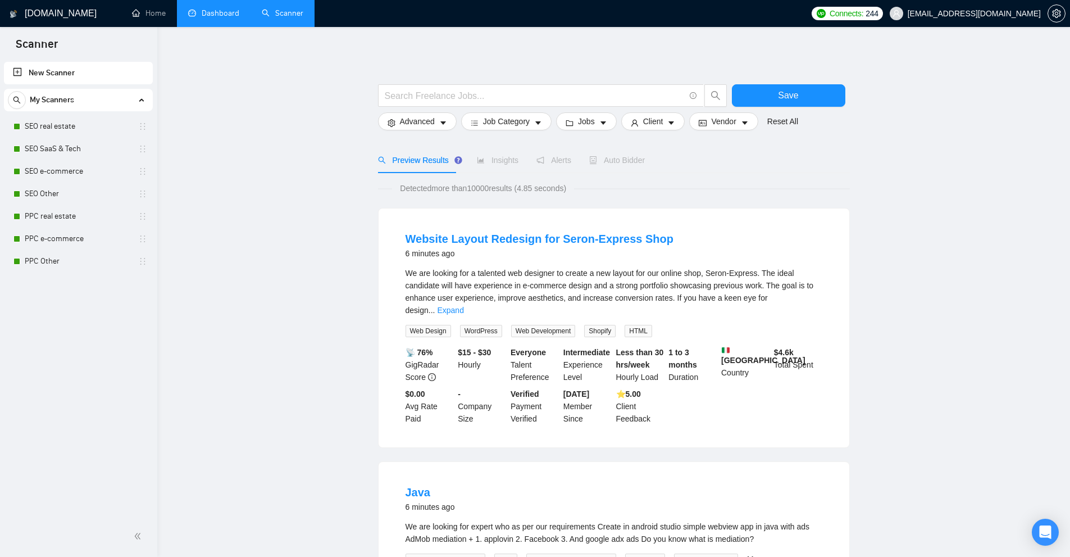
click at [225, 12] on link "Dashboard" at bounding box center [213, 13] width 51 height 10
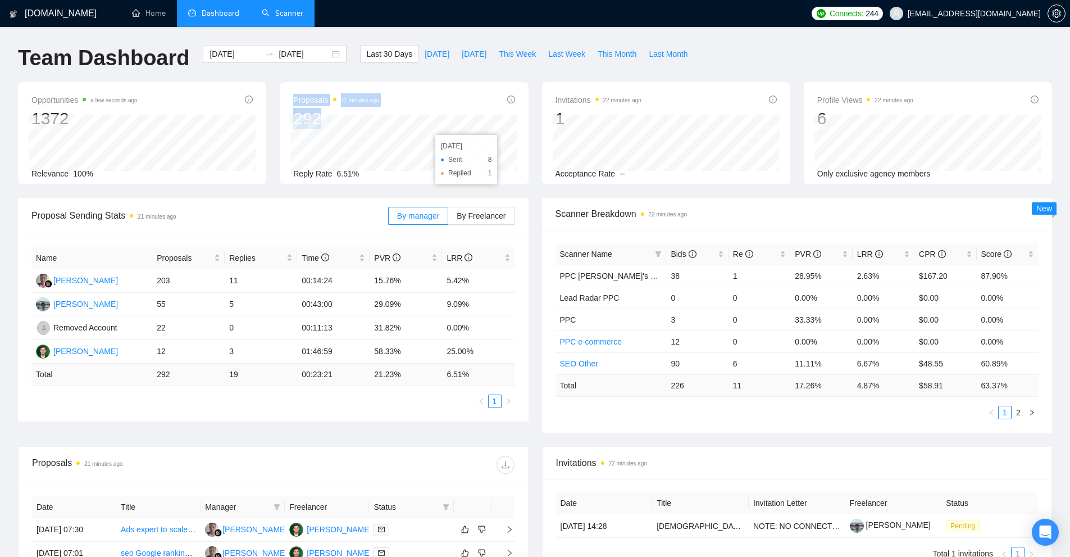
click at [510, 145] on div "Proposals 21 minutes ago 292 2025-09-05 Sent 8 Replied 1 Reply Rate 6.51%" at bounding box center [404, 133] width 248 height 102
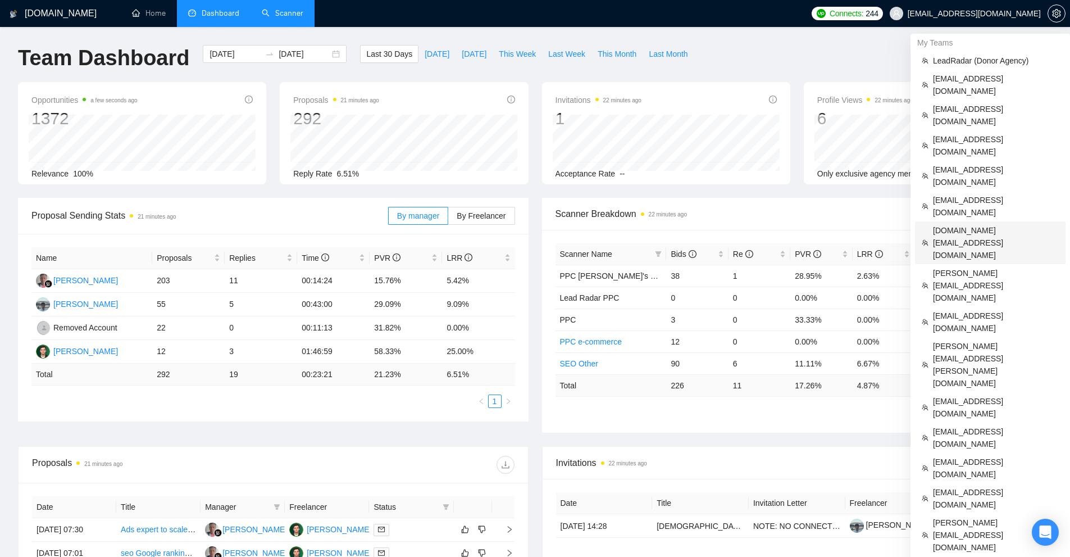
click at [968, 224] on span "leozvu.work@gmail.com" at bounding box center [996, 242] width 126 height 37
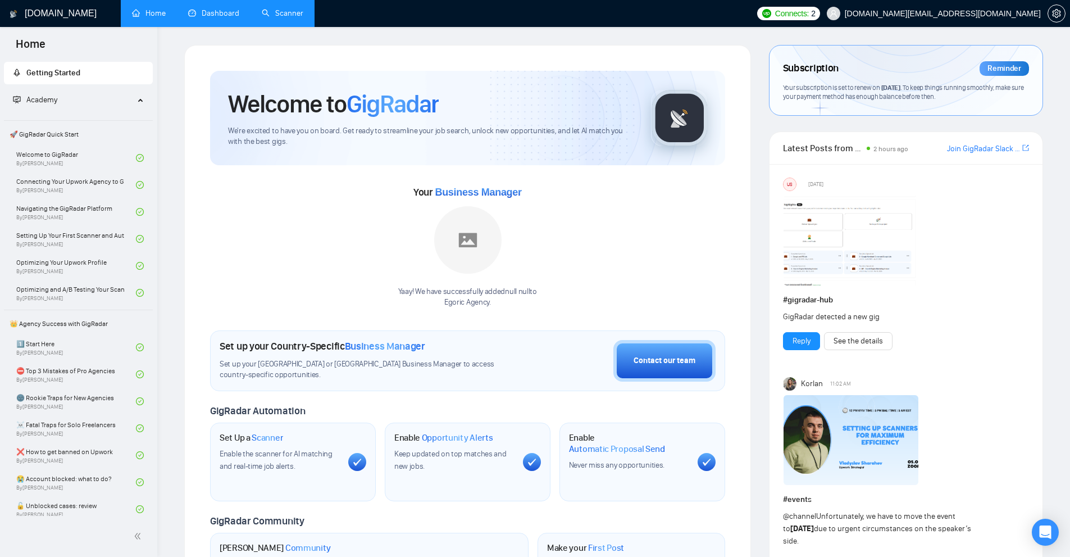
click at [262, 11] on link "Scanner" at bounding box center [283, 13] width 42 height 10
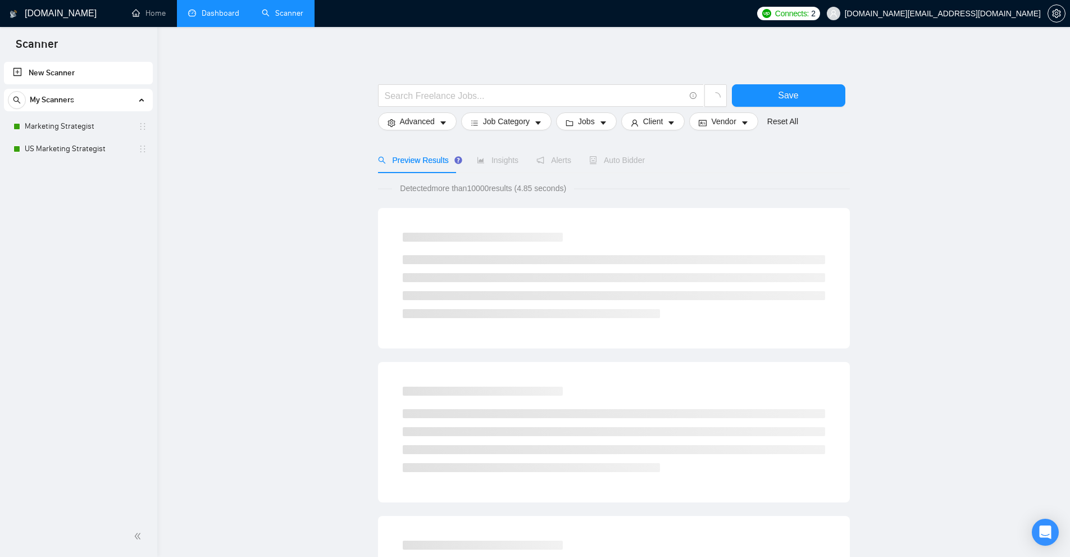
click at [235, 11] on link "Dashboard" at bounding box center [213, 13] width 51 height 10
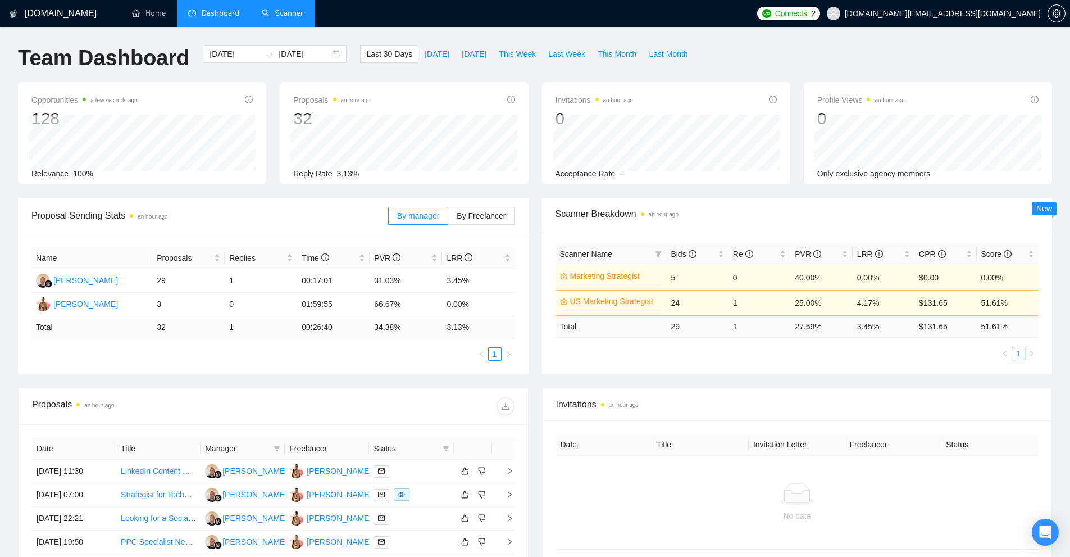
drag, startPoint x: 681, startPoint y: 329, endPoint x: 701, endPoint y: 328, distance: 19.7
click at [701, 328] on td "29" at bounding box center [697, 326] width 62 height 22
drag, startPoint x: 692, startPoint y: 328, endPoint x: 890, endPoint y: 330, distance: 198.9
click at [890, 330] on tr "Total 29 1 27.59 % 3.45 % $ 131.65 51.61 %" at bounding box center [798, 326] width 484 height 22
click at [890, 330] on td "3.45 %" at bounding box center [884, 326] width 62 height 22
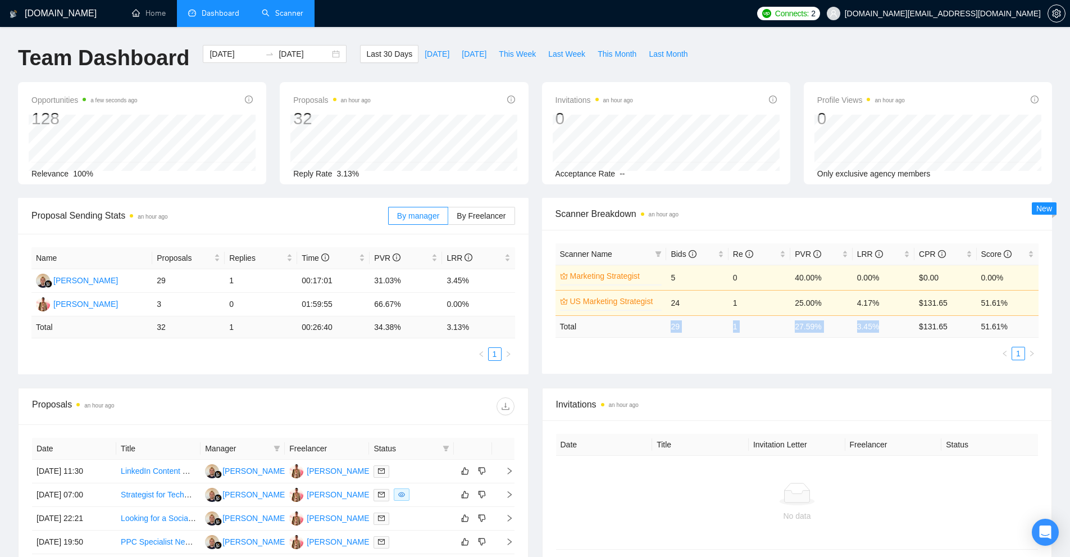
drag, startPoint x: 890, startPoint y: 330, endPoint x: 580, endPoint y: 329, distance: 310.7
click at [610, 333] on tr "Total 29 1 27.59 % 3.45 % $ 131.65 51.61 %" at bounding box center [798, 326] width 484 height 22
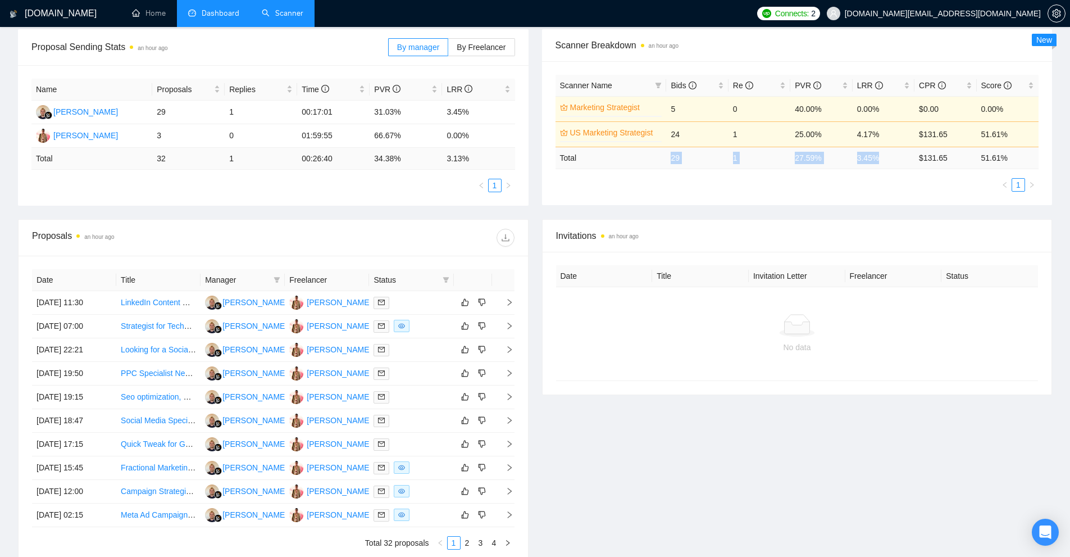
scroll to position [225, 0]
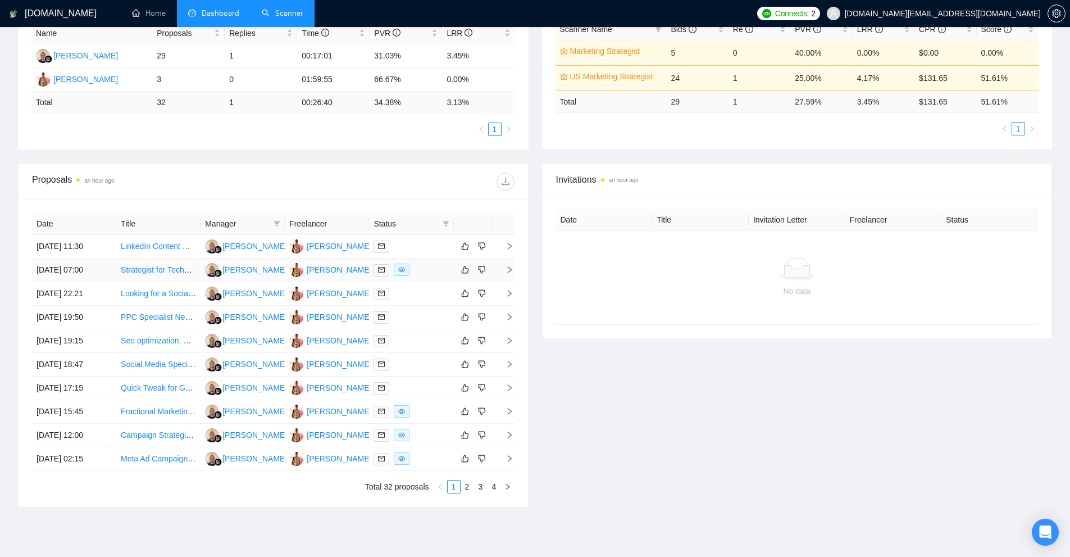
click at [439, 272] on div at bounding box center [411, 269] width 75 height 13
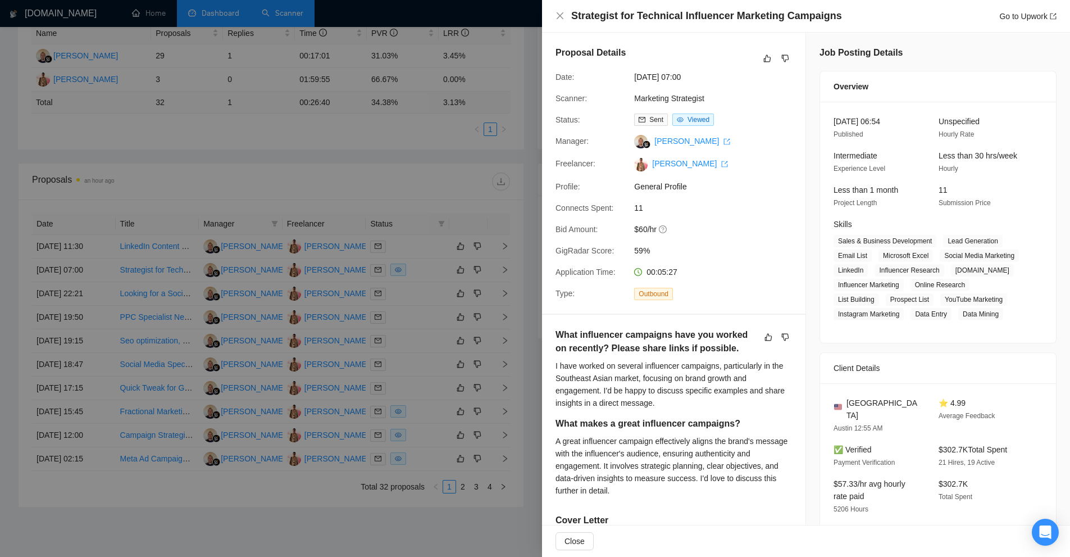
scroll to position [281, 0]
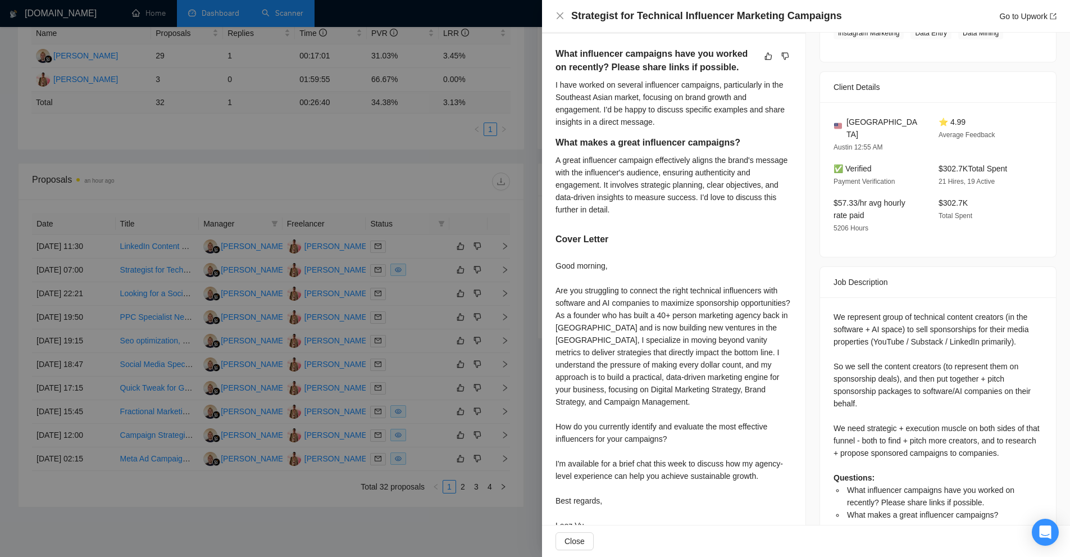
click at [412, 188] on div at bounding box center [535, 278] width 1070 height 557
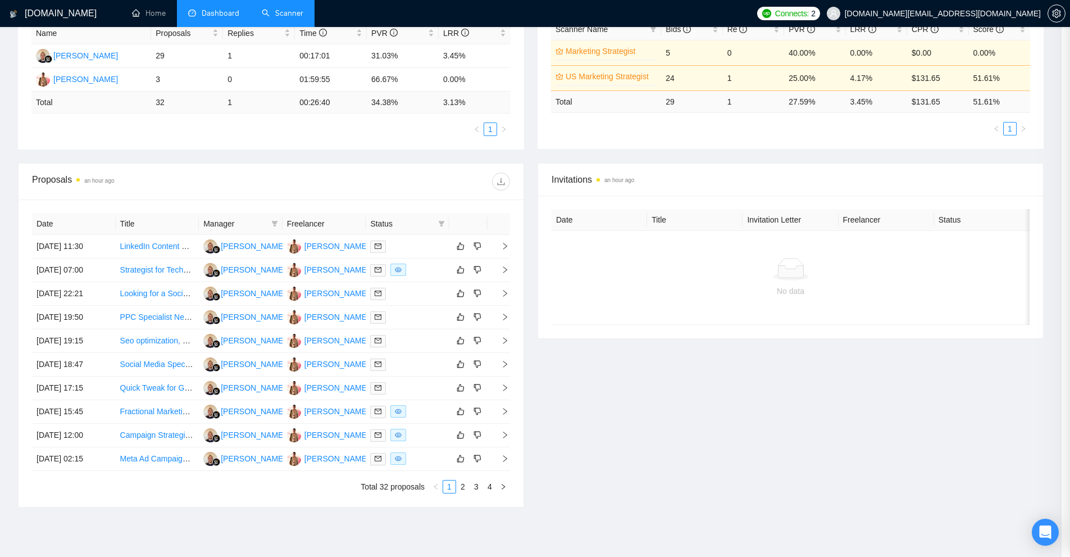
scroll to position [0, 0]
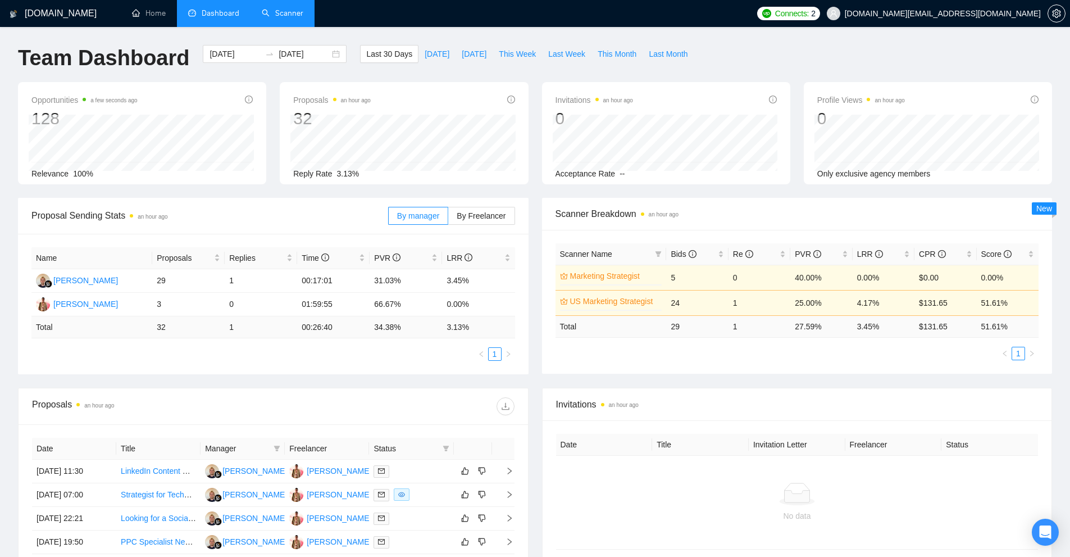
click at [284, 16] on link "Scanner" at bounding box center [283, 13] width 42 height 10
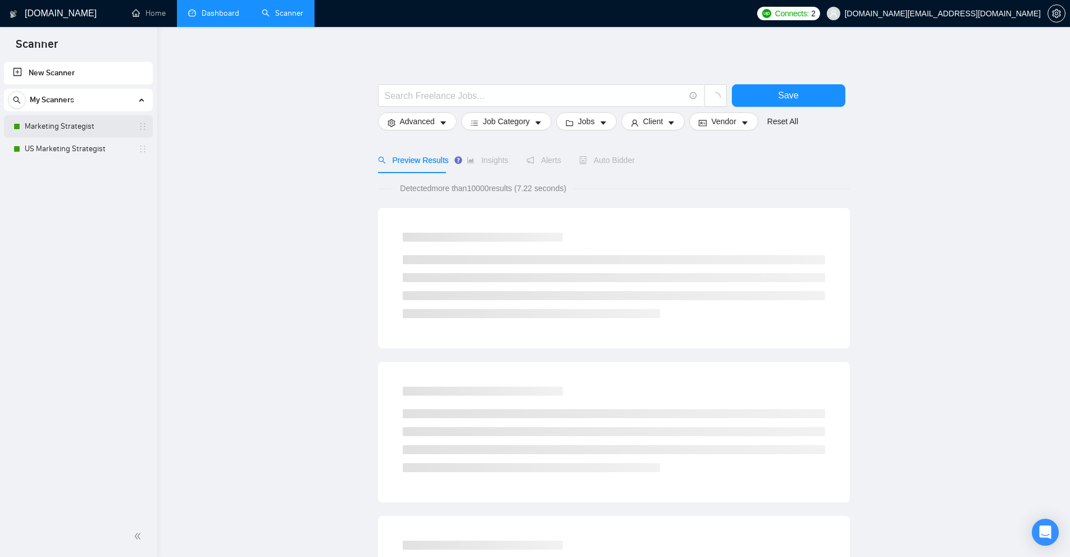
click at [84, 131] on link "Marketing Strategist" at bounding box center [78, 126] width 107 height 22
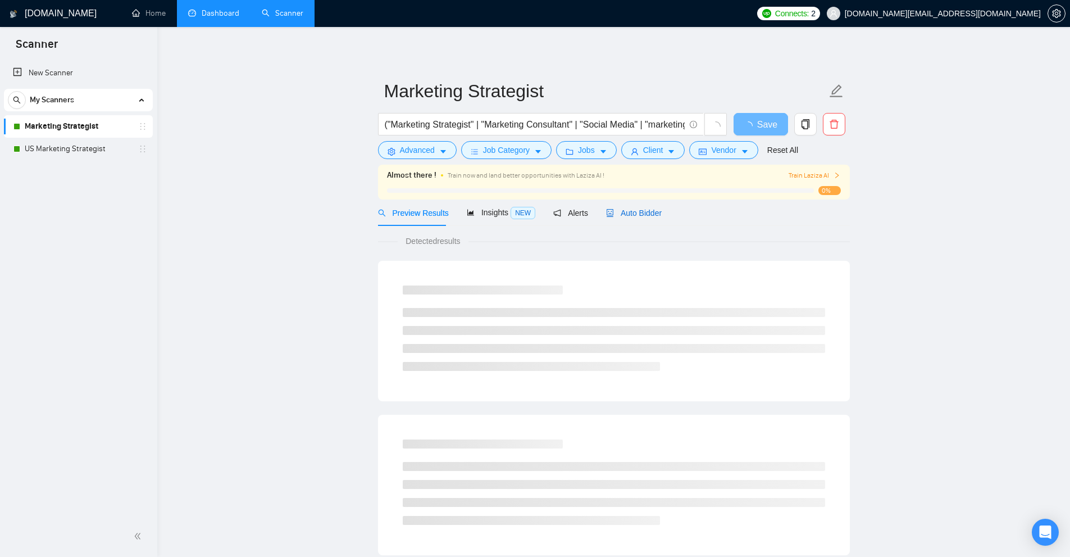
click at [649, 217] on span "Auto Bidder" at bounding box center [634, 212] width 56 height 9
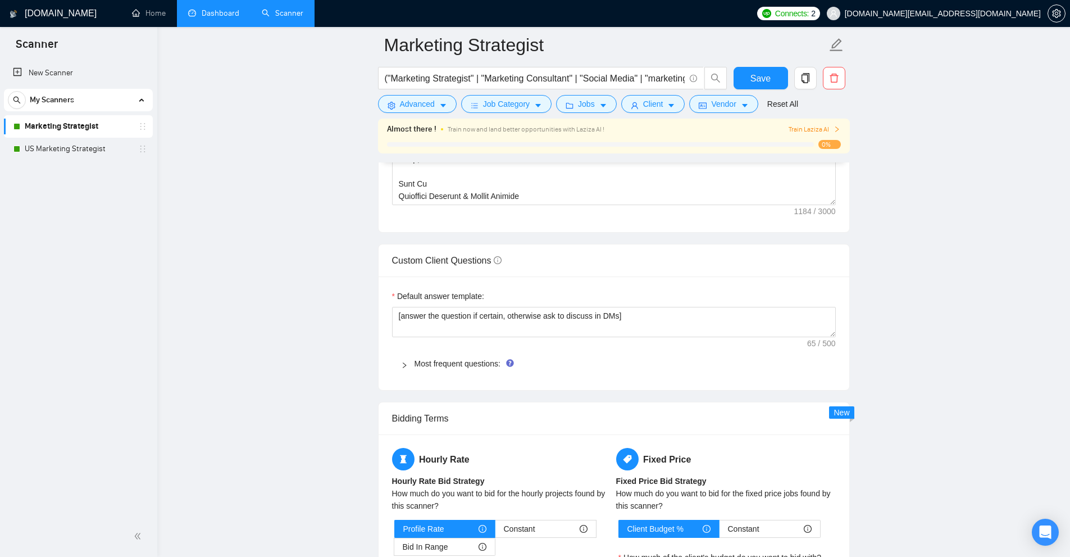
scroll to position [1517, 0]
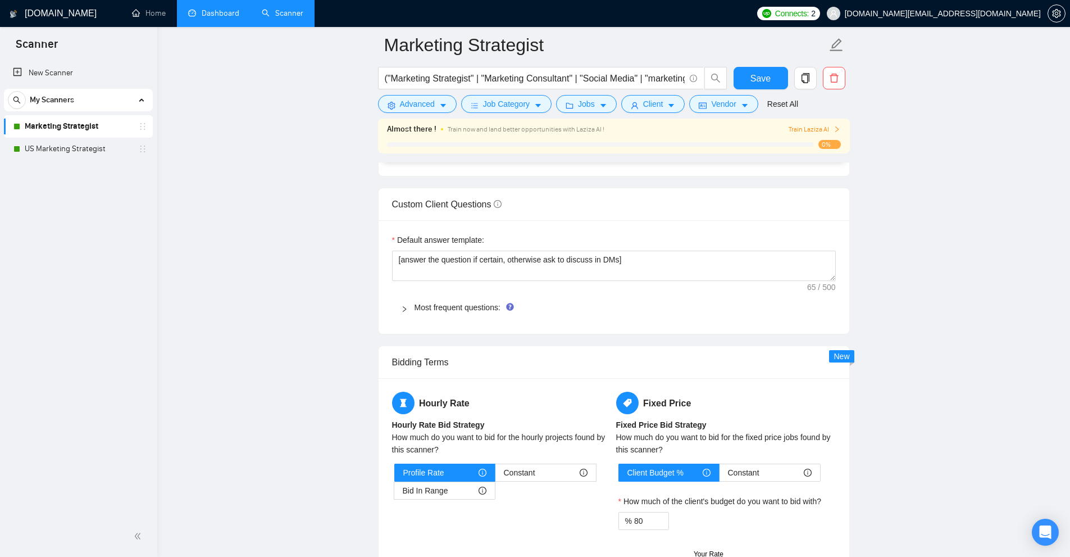
click at [440, 299] on div "Most frequent questions:" at bounding box center [614, 307] width 444 height 26
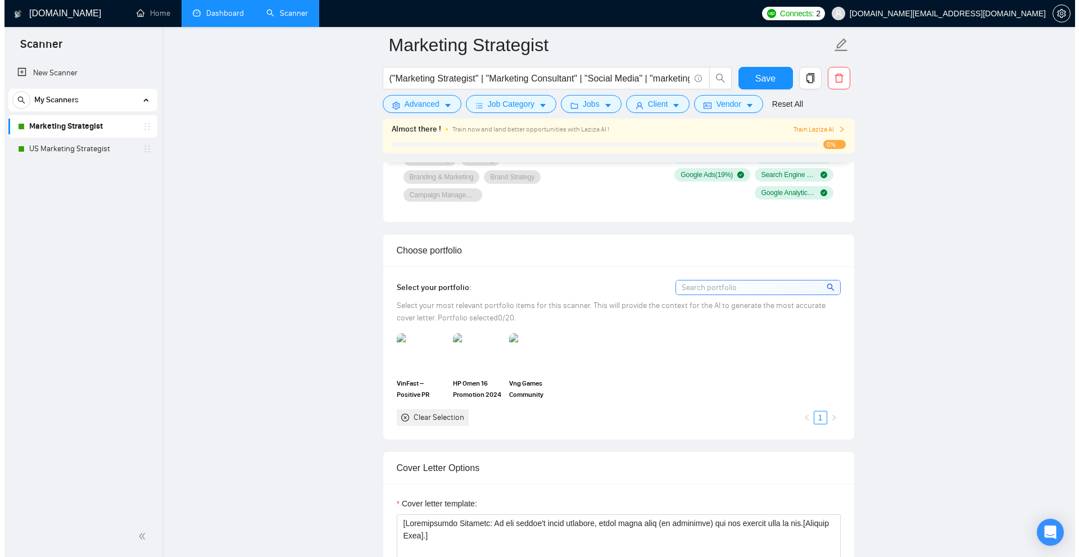
scroll to position [0, 0]
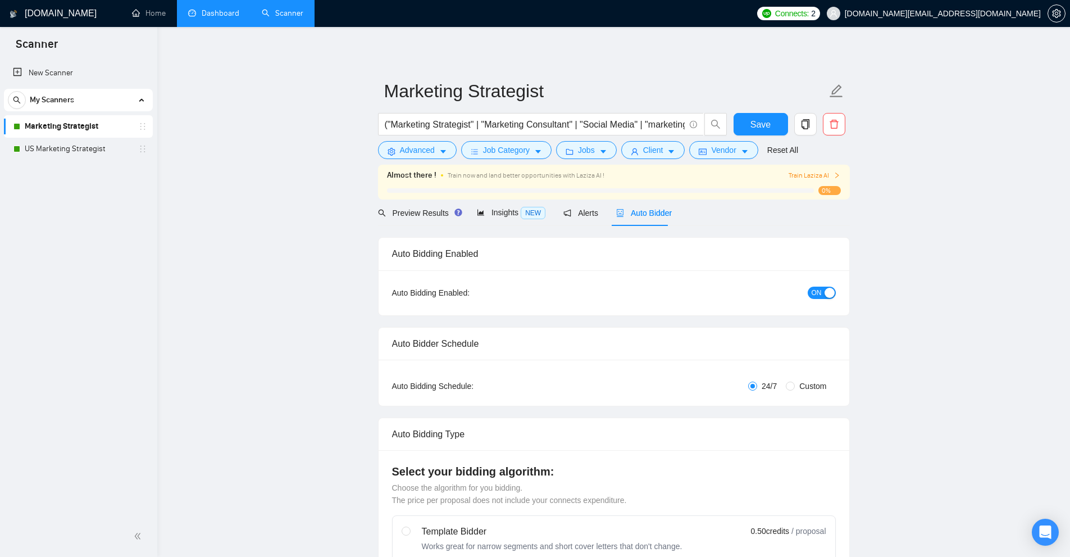
click at [208, 17] on link "Dashboard" at bounding box center [213, 13] width 51 height 10
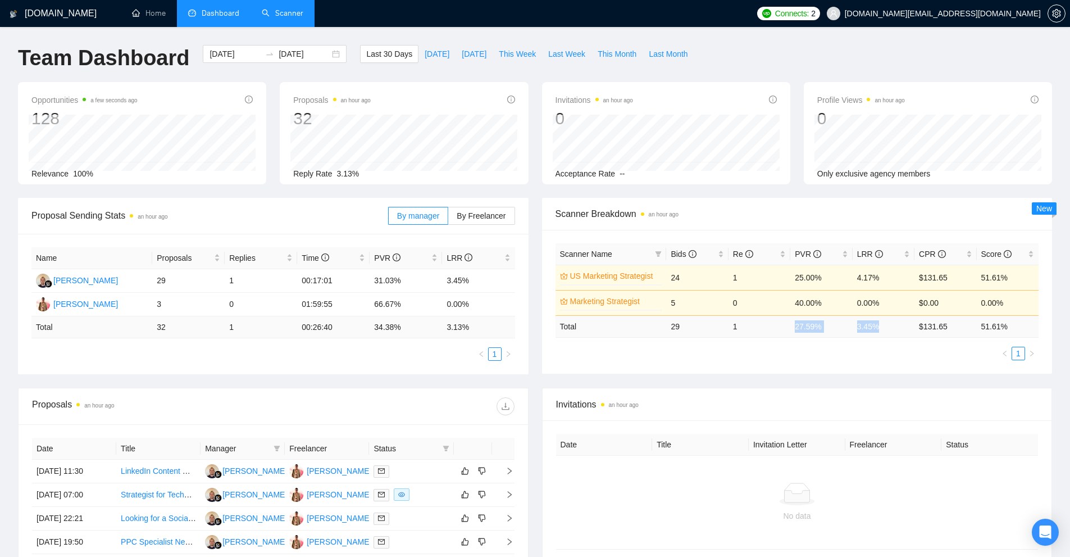
drag, startPoint x: 787, startPoint y: 326, endPoint x: 906, endPoint y: 328, distance: 119.1
click at [906, 328] on tr "Total 29 1 27.59 % 3.45 % $ 131.65 51.61 %" at bounding box center [798, 326] width 484 height 22
click at [906, 328] on td "3.45 %" at bounding box center [884, 326] width 62 height 22
drag, startPoint x: 919, startPoint y: 328, endPoint x: 968, endPoint y: 330, distance: 49.0
click at [968, 330] on td "$ 131.65" at bounding box center [946, 326] width 62 height 22
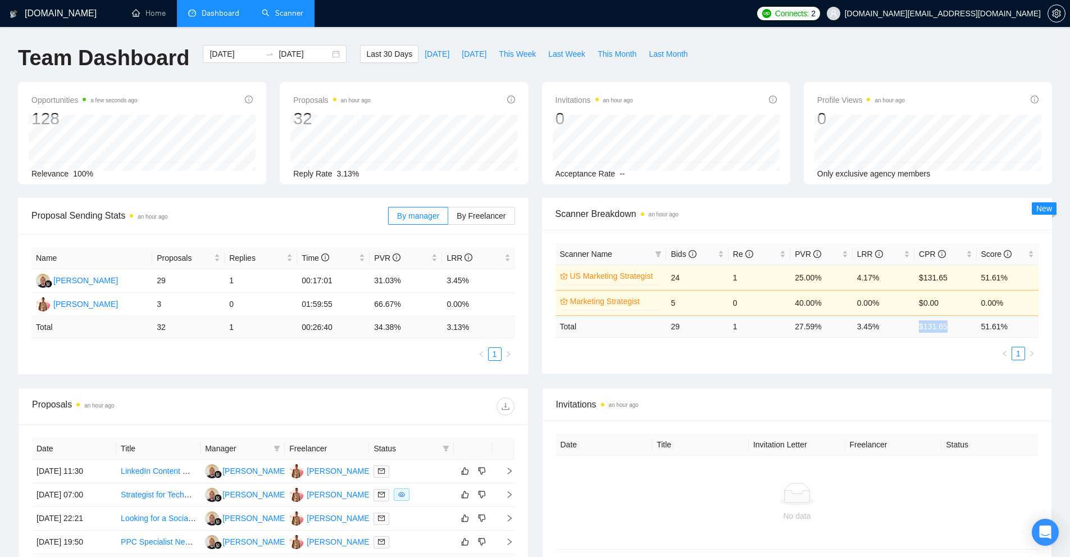
click at [968, 330] on td "$ 131.65" at bounding box center [946, 326] width 62 height 22
drag, startPoint x: 1012, startPoint y: 325, endPoint x: 657, endPoint y: 331, distance: 355.1
click at [657, 331] on tr "Total 29 1 27.59 % 3.45 % $ 131.65 51.61 %" at bounding box center [798, 326] width 484 height 22
click at [657, 331] on td "Total" at bounding box center [611, 326] width 111 height 22
drag, startPoint x: 657, startPoint y: 331, endPoint x: 1035, endPoint y: 326, distance: 378.1
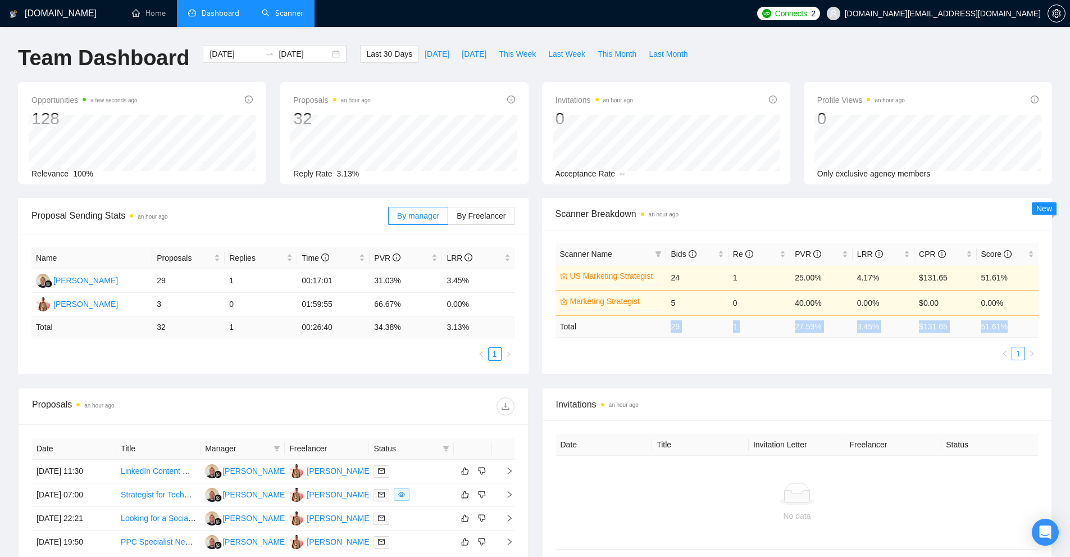
click at [1035, 326] on tr "Total 29 1 27.59 % 3.45 % $ 131.65 51.61 %" at bounding box center [798, 326] width 484 height 22
click at [1035, 326] on td "51.61 %" at bounding box center [1008, 326] width 62 height 22
drag, startPoint x: 1035, startPoint y: 326, endPoint x: 663, endPoint y: 331, distance: 371.9
click at [663, 331] on tr "Total 29 1 27.59 % 3.45 % $ 131.65 51.61 %" at bounding box center [798, 326] width 484 height 22
click at [1062, 10] on span "setting" at bounding box center [1056, 13] width 17 height 9
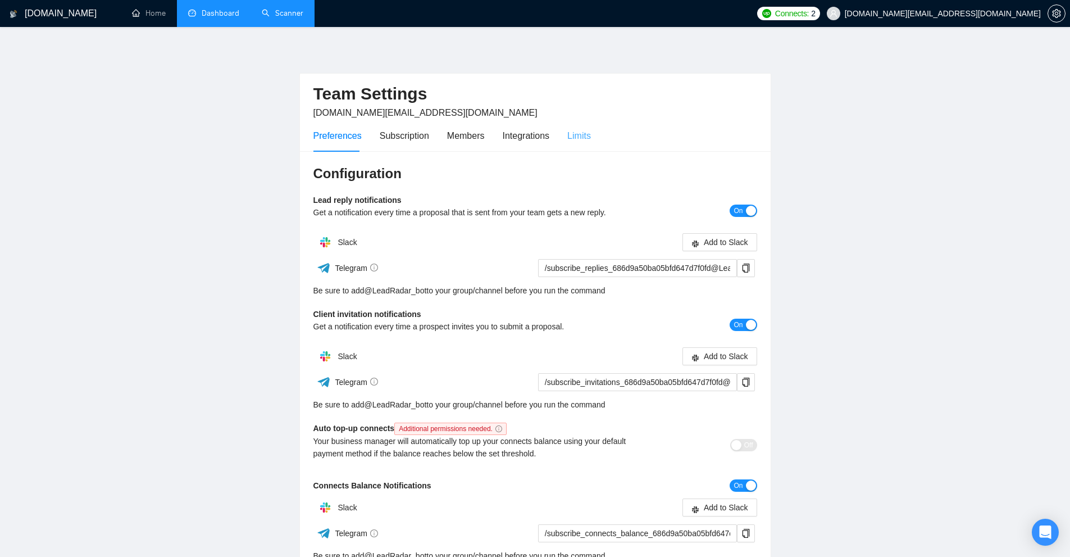
click at [582, 151] on div "Limits" at bounding box center [579, 136] width 24 height 32
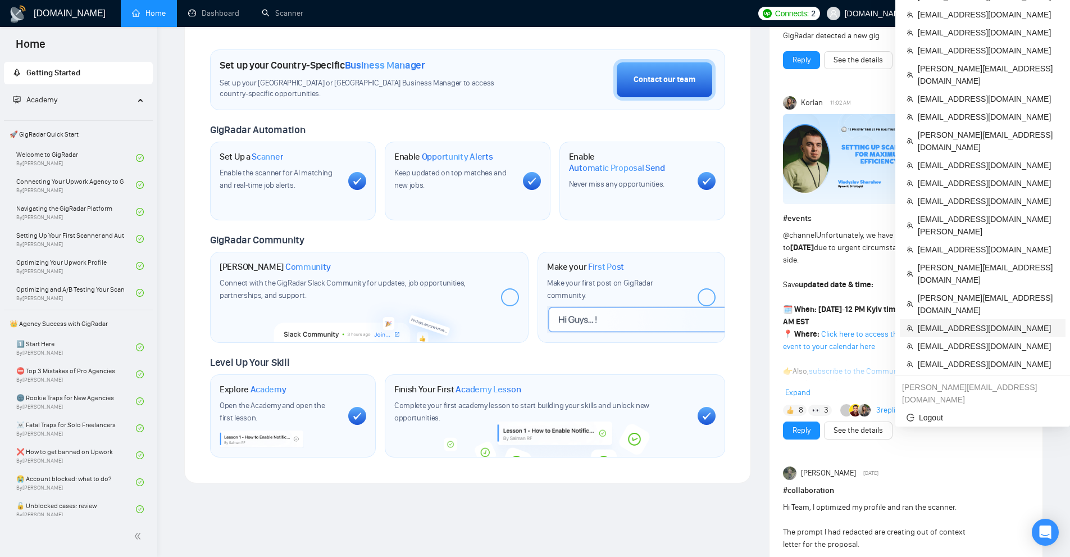
scroll to position [225, 0]
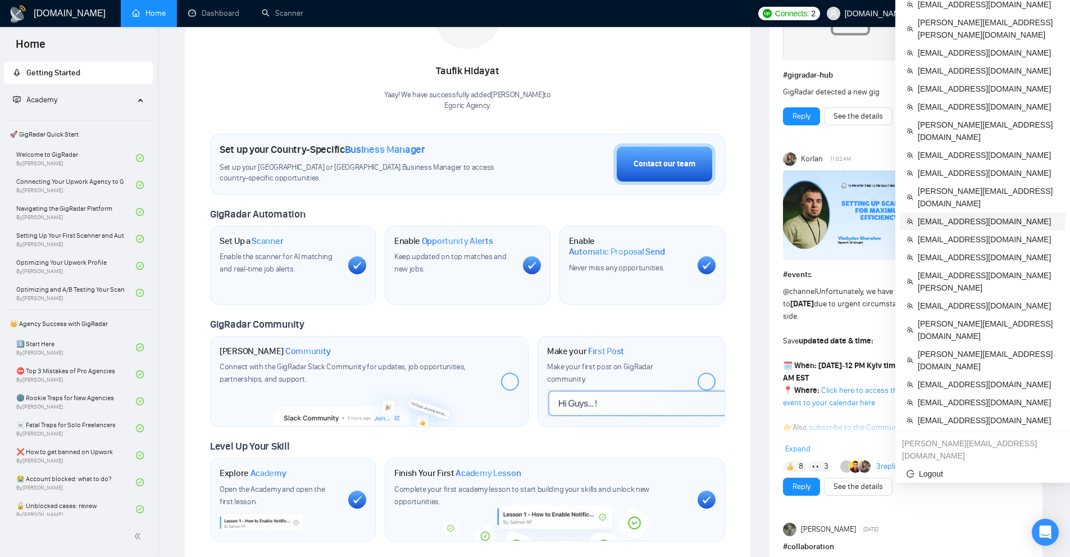
click at [953, 215] on span "[EMAIL_ADDRESS][DOMAIN_NAME]" at bounding box center [988, 221] width 141 height 12
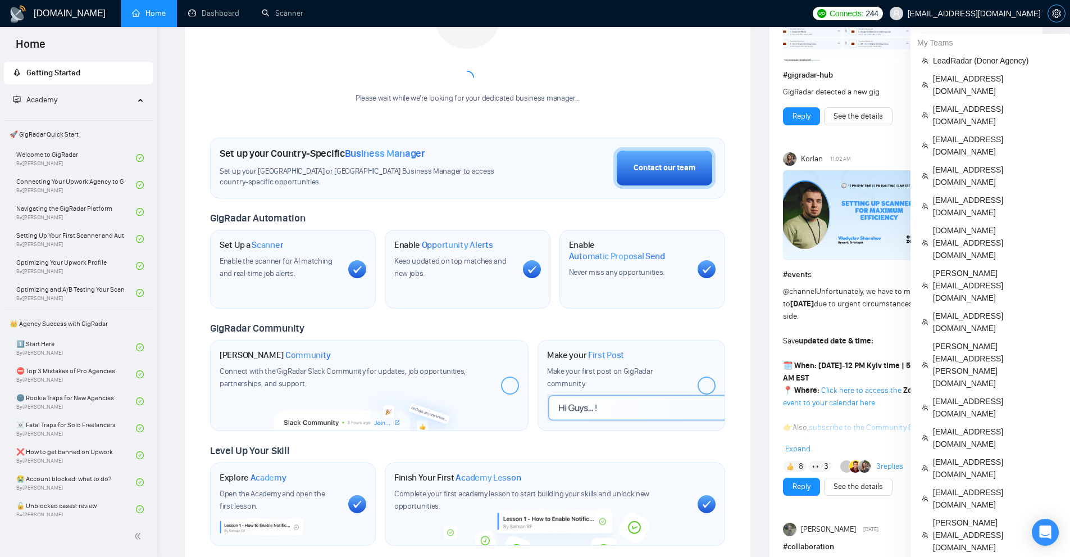
click at [1062, 8] on button "button" at bounding box center [1057, 13] width 18 height 18
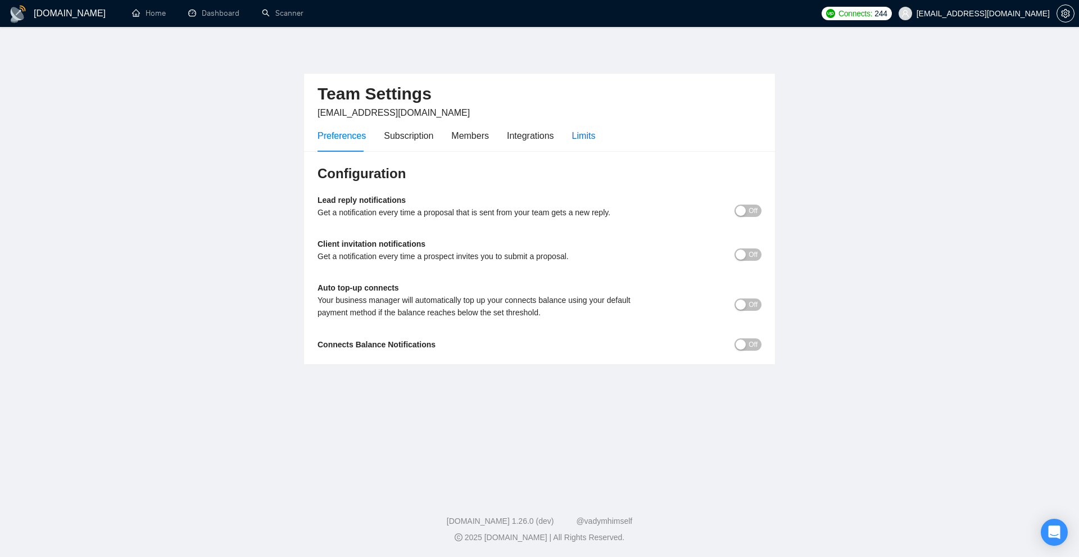
click at [579, 132] on div "Limits" at bounding box center [584, 136] width 24 height 14
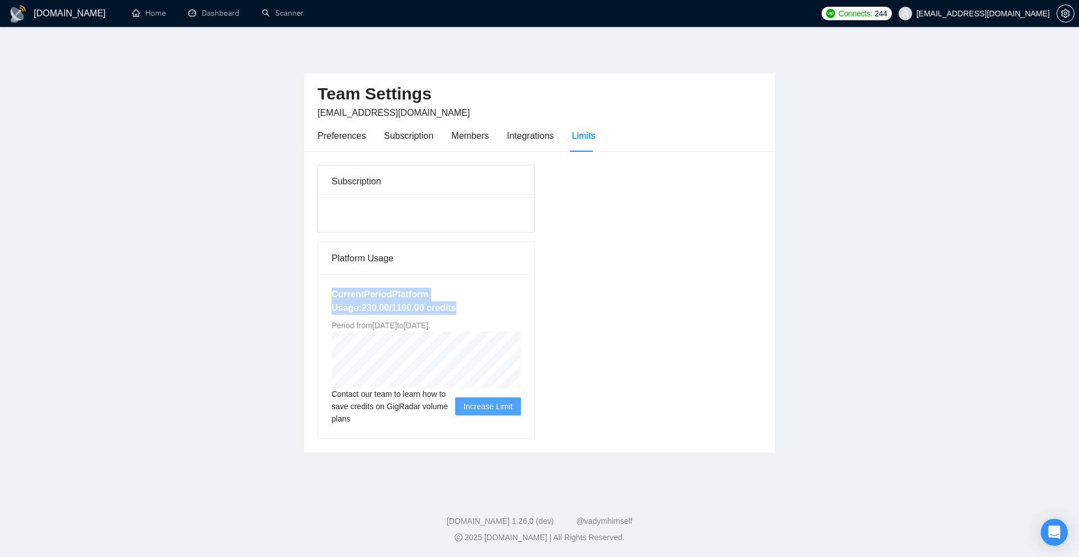
drag, startPoint x: 328, startPoint y: 301, endPoint x: 477, endPoint y: 313, distance: 150.0
click at [477, 313] on div "Current Period Platform Usage: 230.00 / 1100.00 credits Period from Mon Aug 04 …" at bounding box center [426, 356] width 216 height 164
click at [480, 313] on h5 "Current Period Platform Usage: 230.00 / 1100.00 credits" at bounding box center [425, 301] width 189 height 27
click at [514, 327] on div "Current Period Platform Usage: 230.00 / 1100.00 credits Period from Mon Aug 04 …" at bounding box center [426, 356] width 216 height 164
drag, startPoint x: 462, startPoint y: 323, endPoint x: 486, endPoint y: 322, distance: 23.6
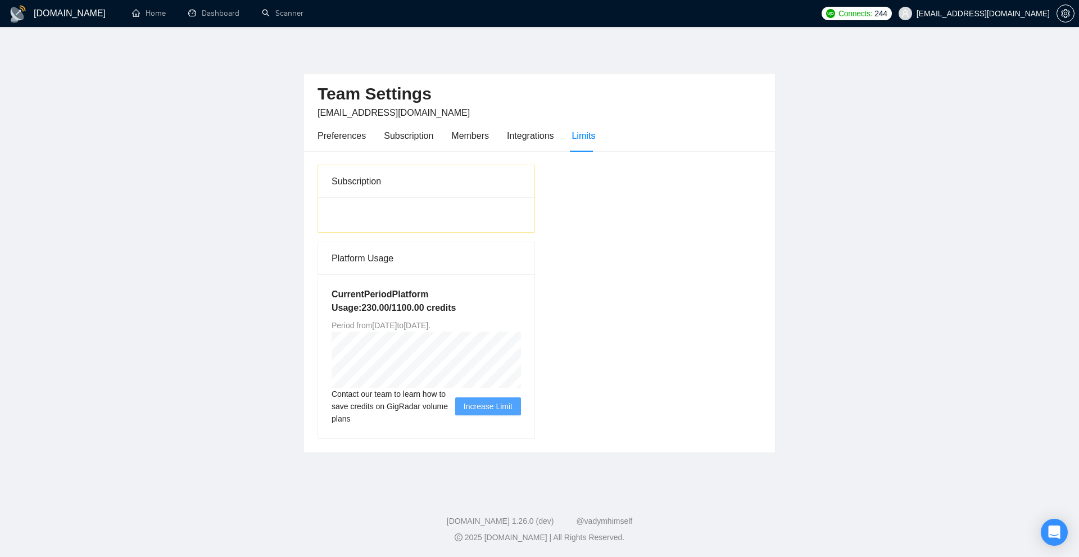
click at [430, 322] on span "Period from Mon Aug 04 2025 to Sat Sep 06 2025 ." at bounding box center [380, 325] width 99 height 9
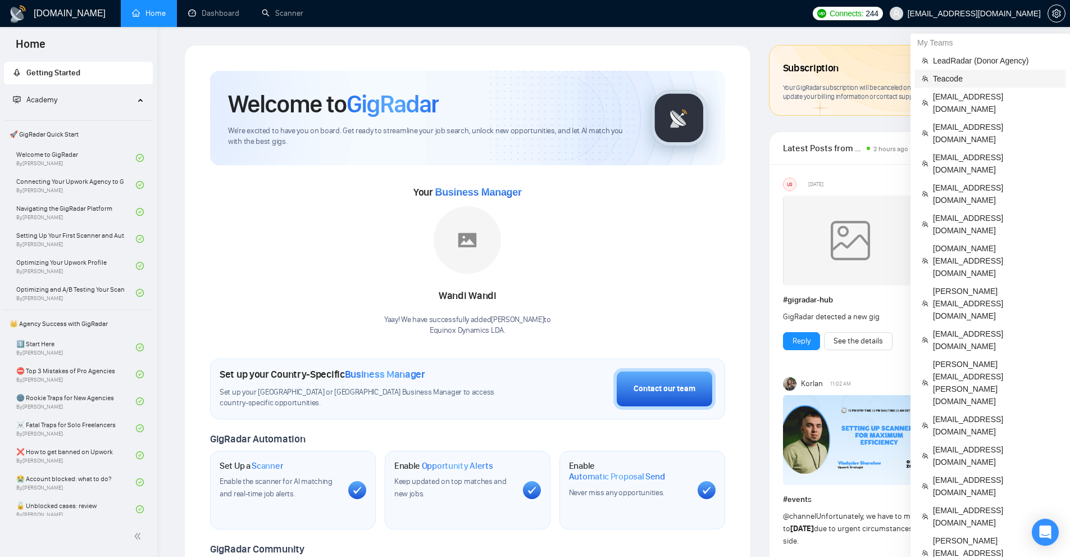
click at [946, 81] on span "Teacode" at bounding box center [996, 78] width 126 height 12
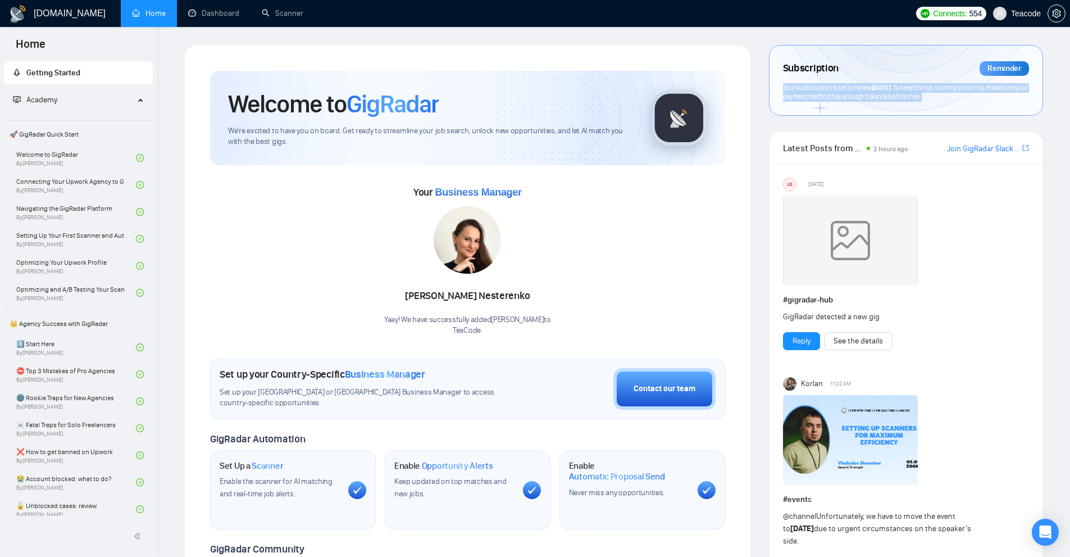
drag, startPoint x: 797, startPoint y: 87, endPoint x: 935, endPoint y: 100, distance: 139.4
click at [935, 100] on div "Your subscription is set to renew [DATE] . To keep things running smoothly, mak…" at bounding box center [906, 92] width 246 height 19
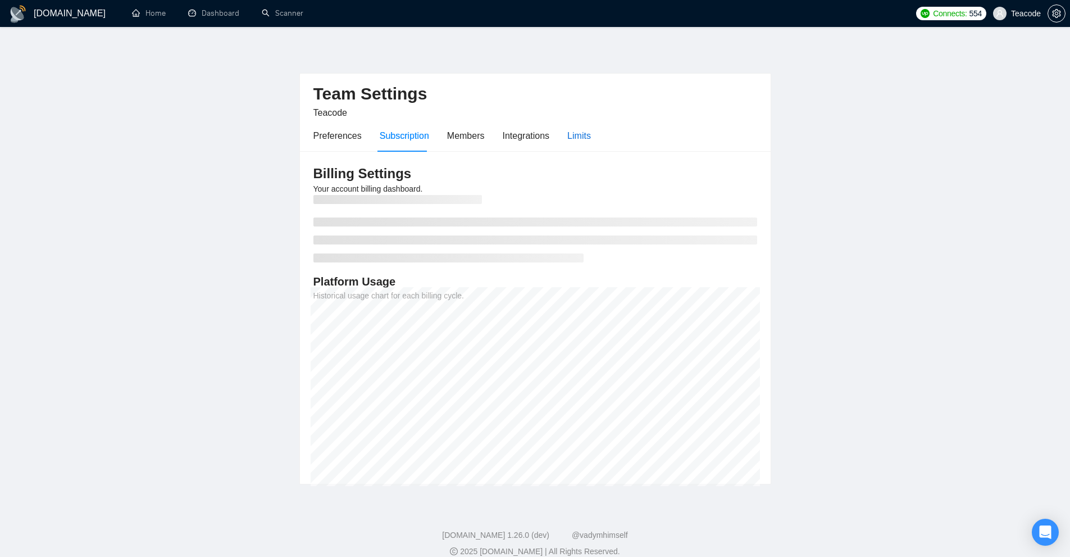
click at [581, 138] on div "Limits" at bounding box center [579, 136] width 24 height 14
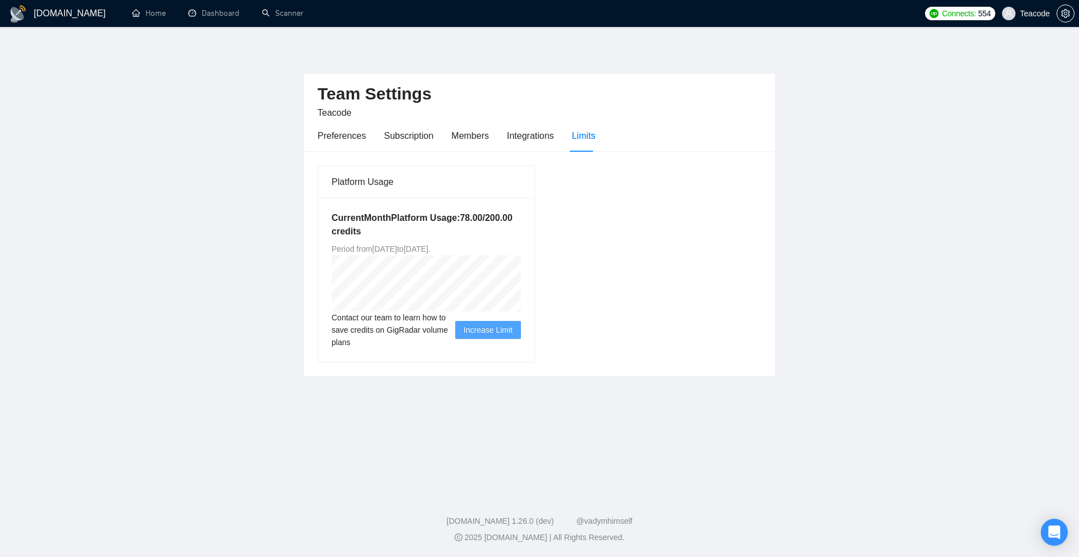
click at [489, 252] on div "Current Month Platform Usage: 78.00 / 200.00 credits Period from [DATE] to [DAT…" at bounding box center [426, 280] width 216 height 164
drag, startPoint x: 489, startPoint y: 252, endPoint x: 373, endPoint y: 251, distance: 115.7
click at [370, 252] on span "Period from [DATE] to [DATE] ." at bounding box center [380, 248] width 99 height 9
